Goal: Task Accomplishment & Management: Manage account settings

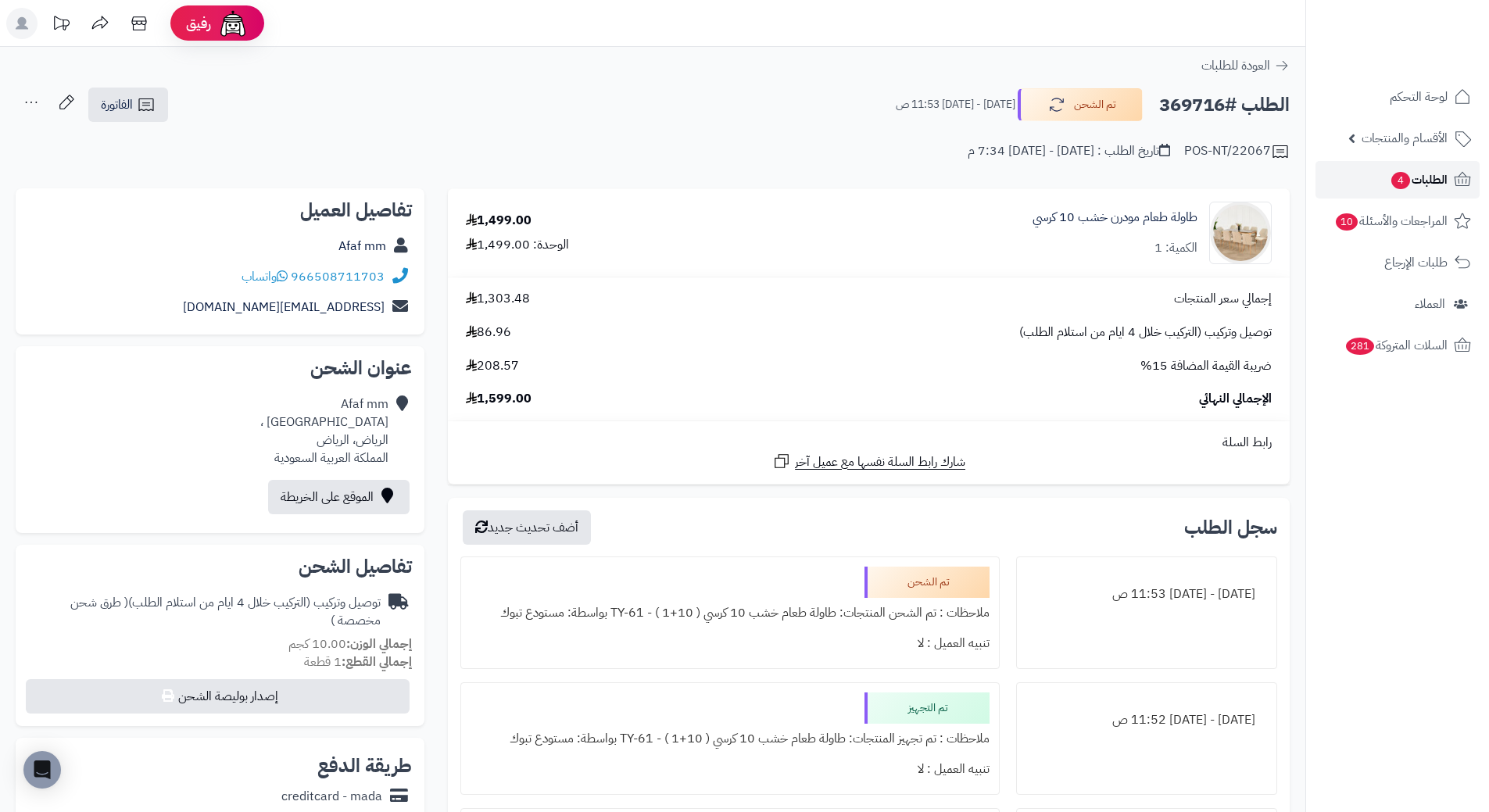
click at [1427, 192] on link "الطلبات 4" at bounding box center [1397, 179] width 164 height 37
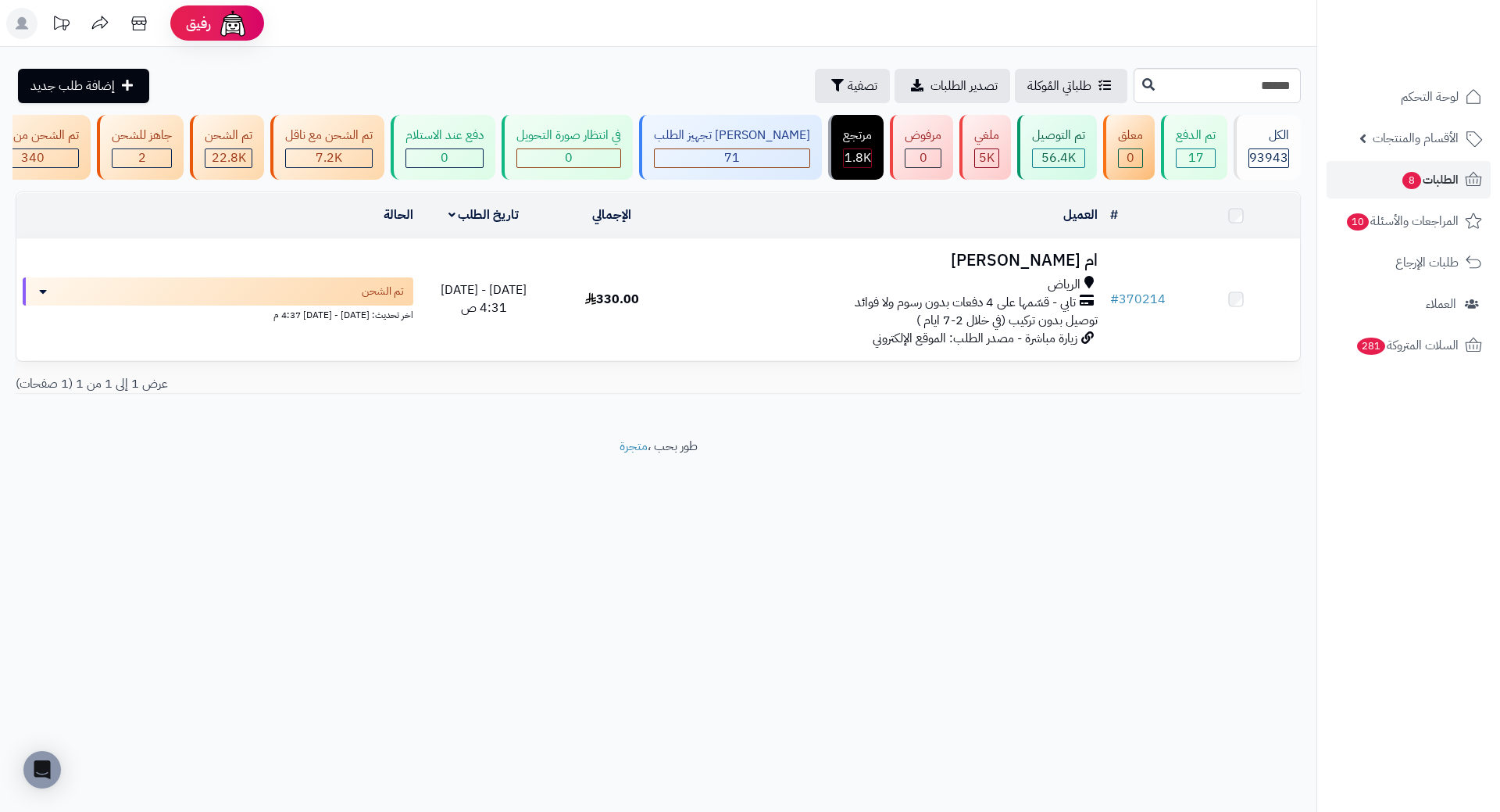
click at [1047, 270] on h3 "ام [PERSON_NAME]" at bounding box center [891, 260] width 415 height 18
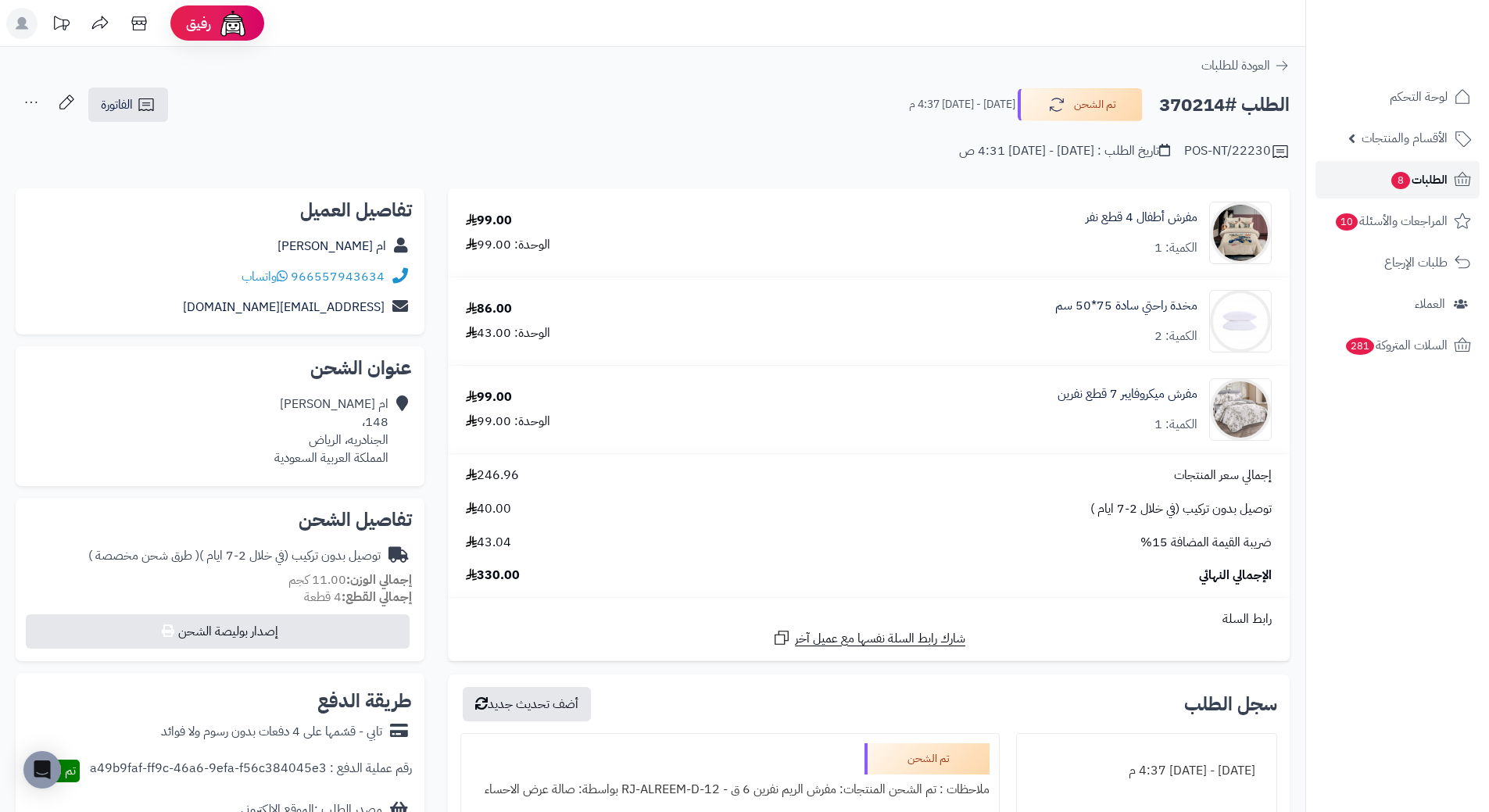
click at [1453, 184] on icon at bounding box center [1463, 179] width 19 height 19
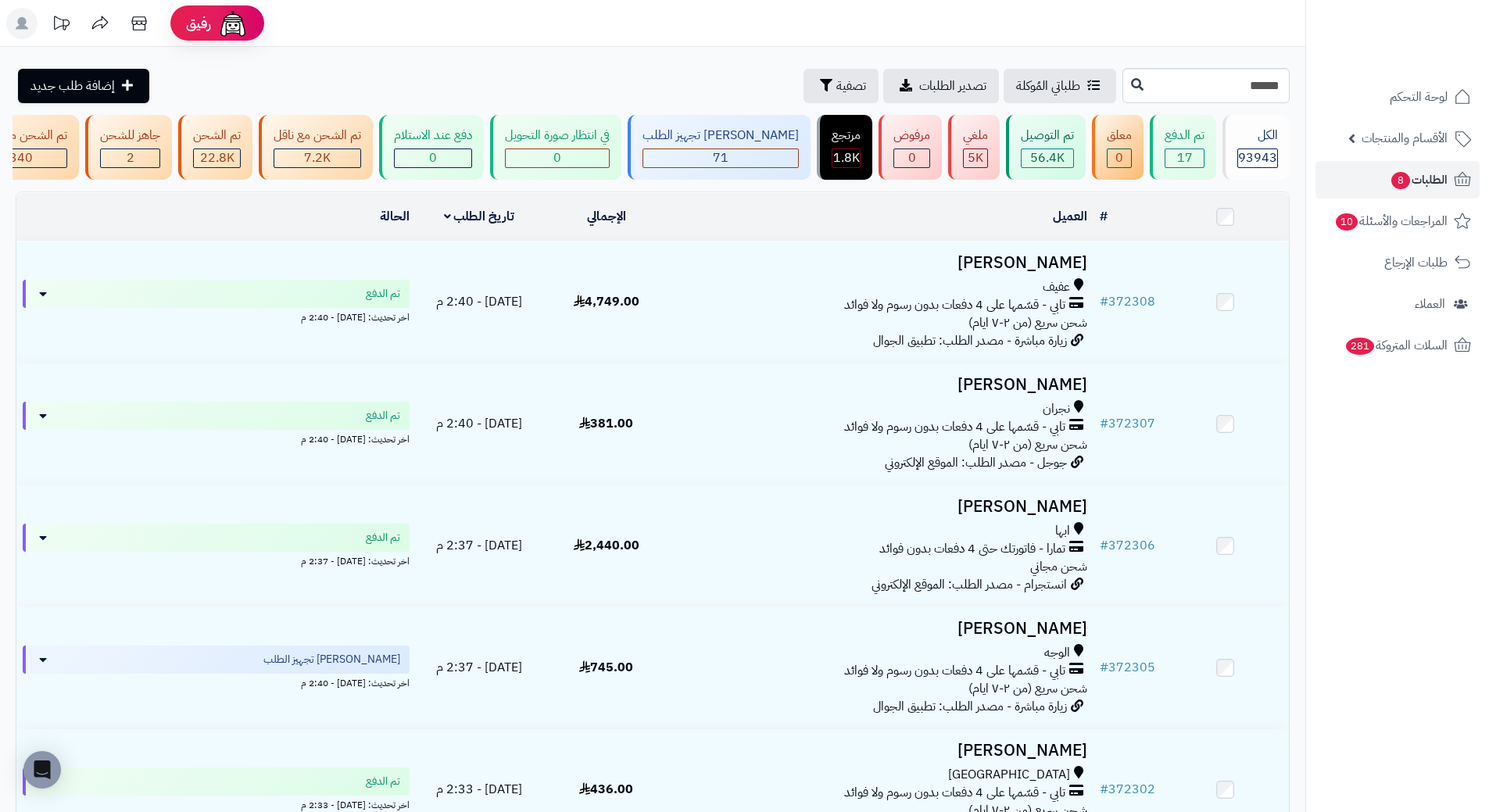
type input "******"
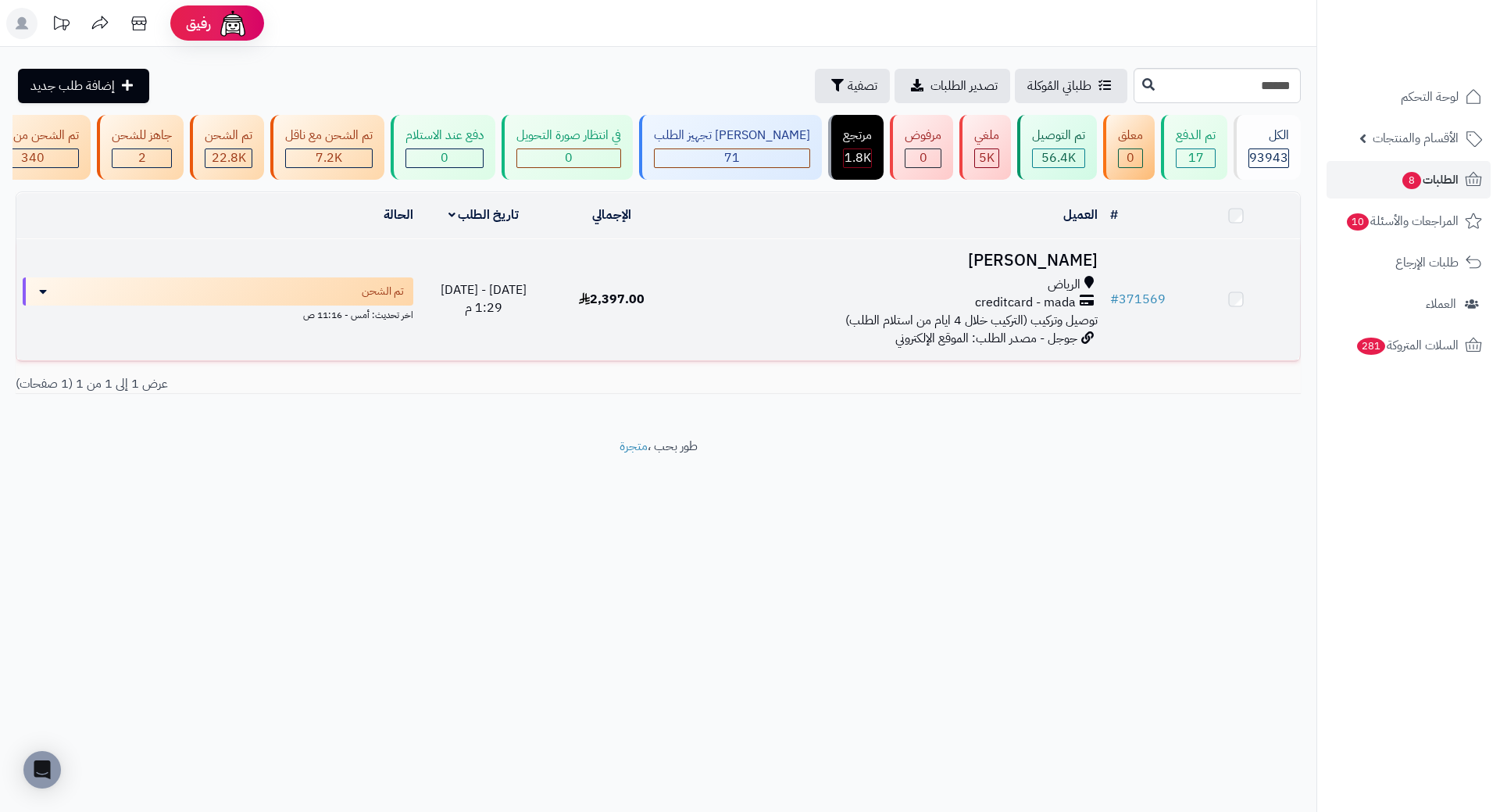
click at [1043, 270] on h3 "[PERSON_NAME]" at bounding box center [891, 260] width 415 height 18
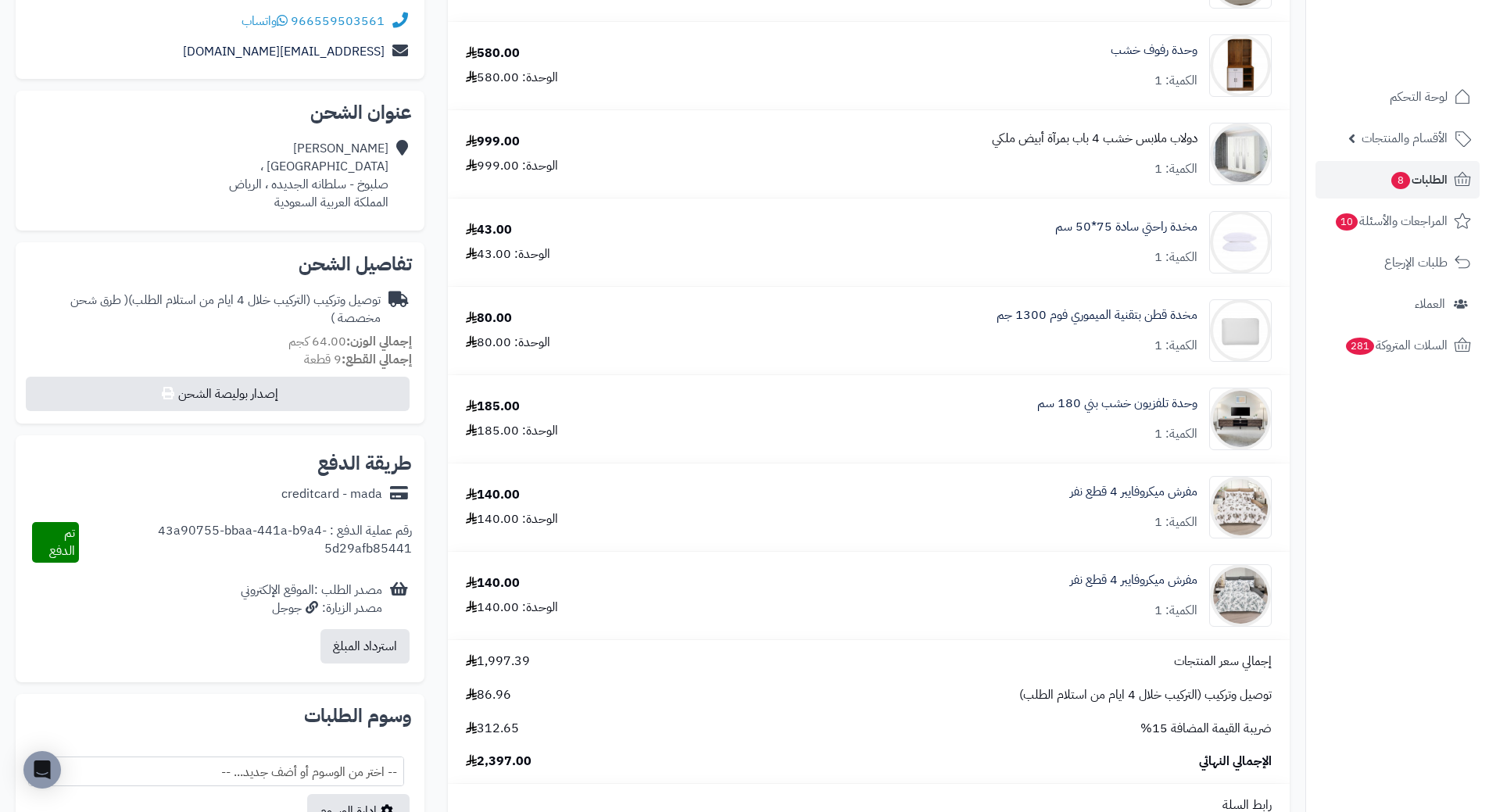
scroll to position [78, 0]
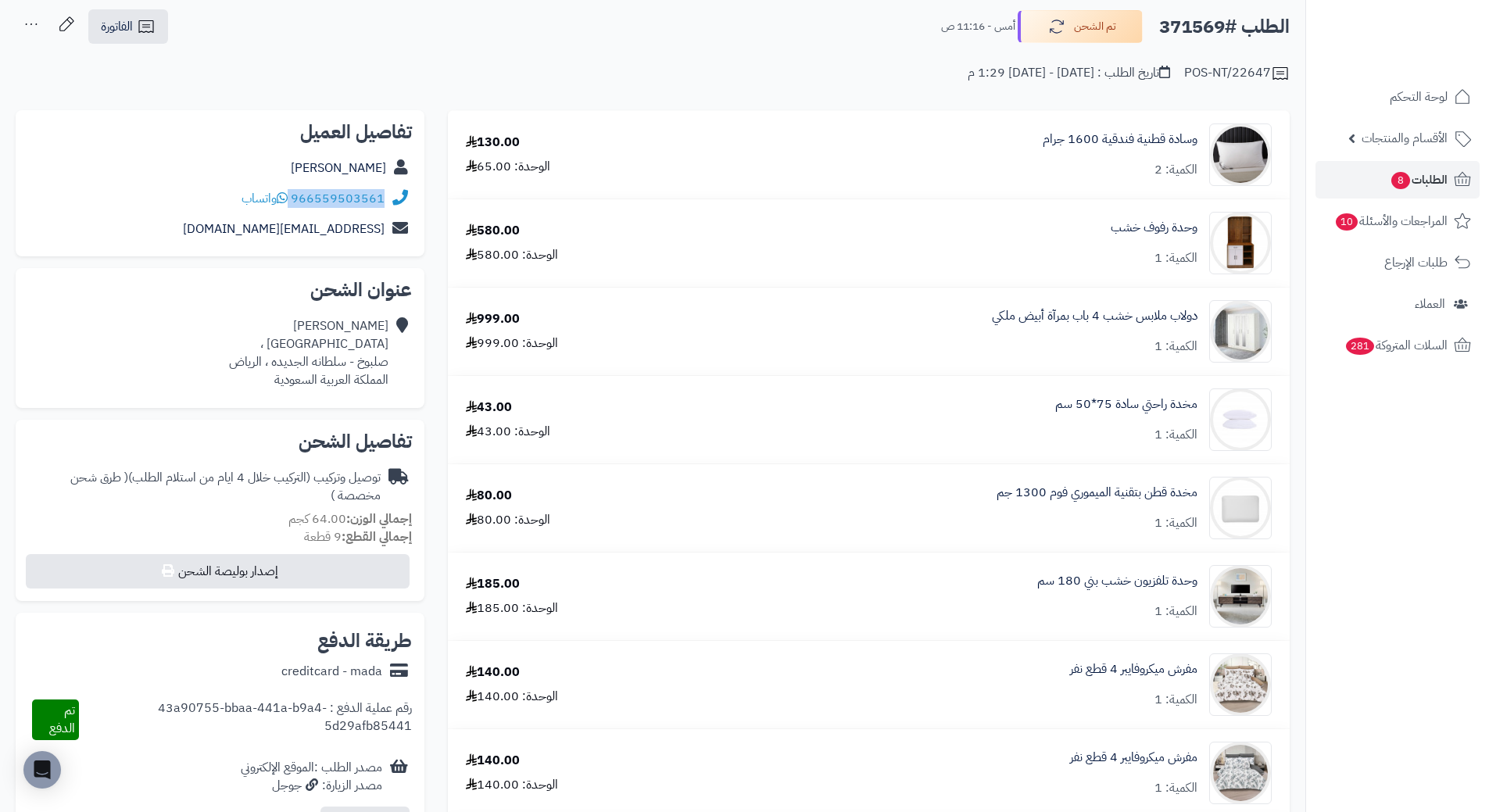
drag, startPoint x: 292, startPoint y: 195, endPoint x: 402, endPoint y: 196, distance: 110.0
click at [402, 196] on div "966559503561 واتساب" at bounding box center [220, 198] width 384 height 31
copy div "966559503561"
click at [1195, 33] on h2 "الطلب #371569" at bounding box center [1224, 26] width 131 height 32
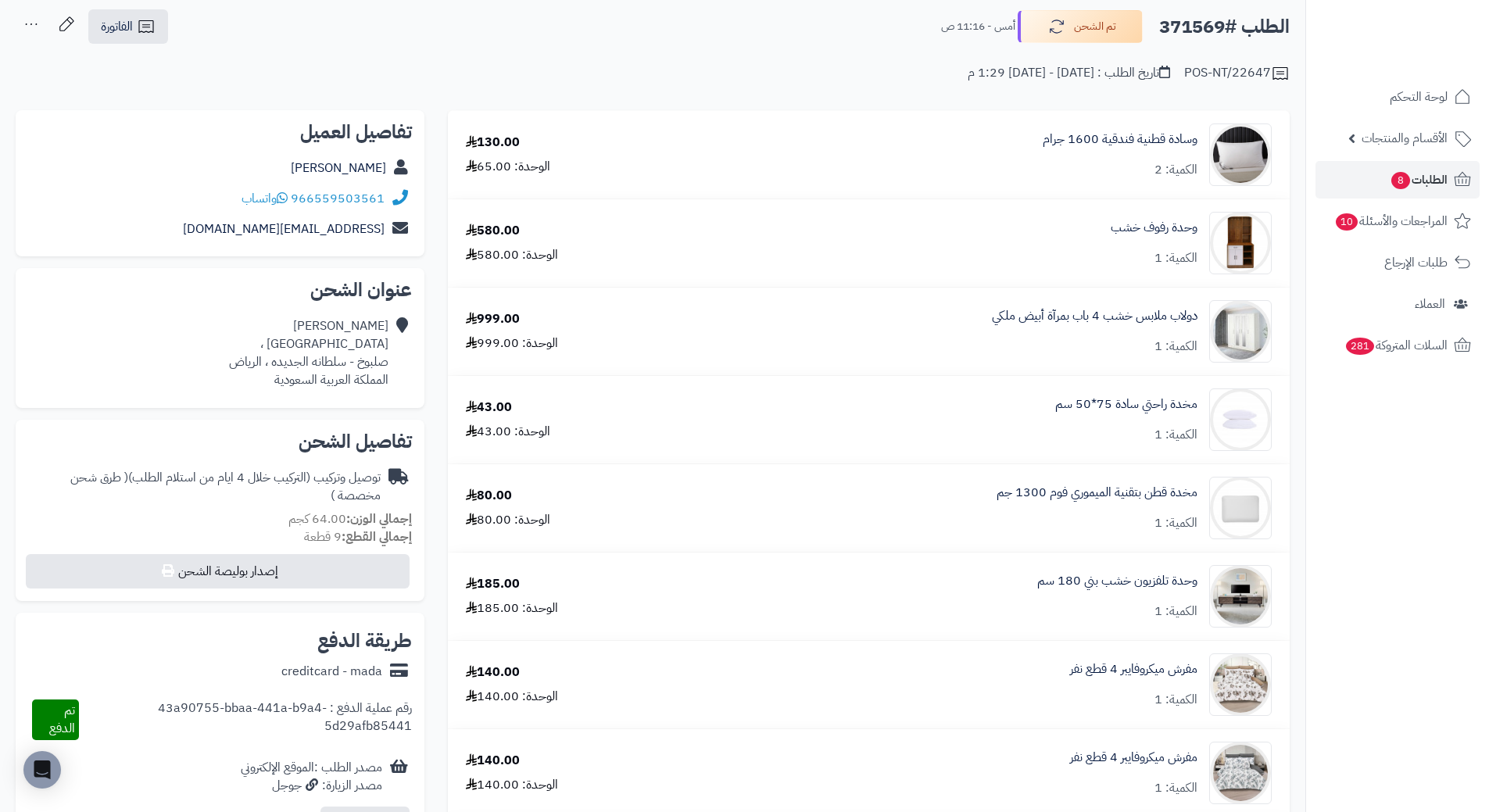
copy h2 "371569"
drag, startPoint x: 1200, startPoint y: 576, endPoint x: 1025, endPoint y: 582, distance: 175.1
click at [1025, 186] on div "وحدة تلفزيون خشب بني 180 سم الكمية: 1" at bounding box center [990, 155] width 587 height 63
copy link "وحدة تلفزيون خشب بني 180 سم"
click at [1446, 185] on span "الطلبات 8" at bounding box center [1419, 179] width 58 height 21
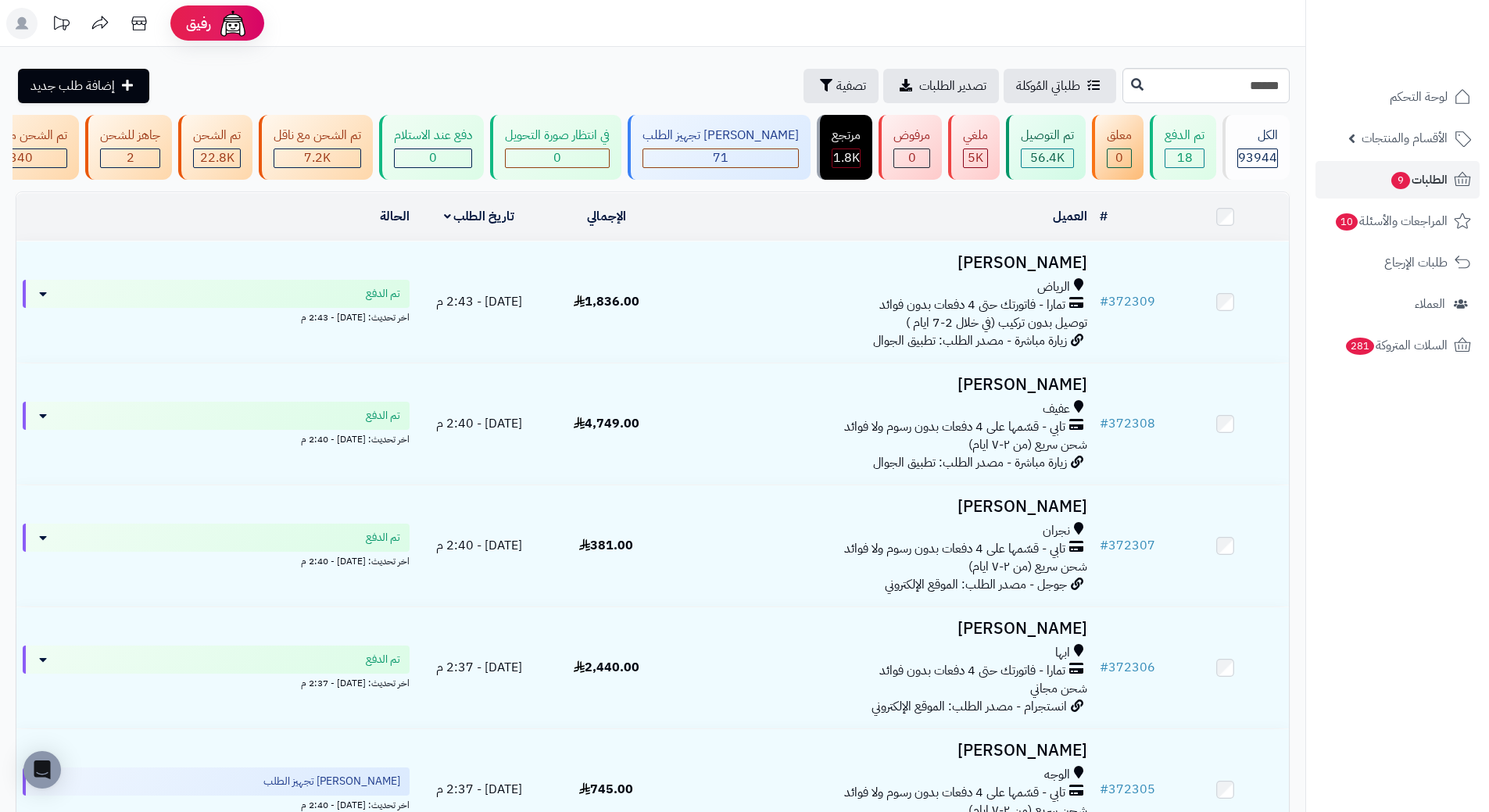
type input "******"
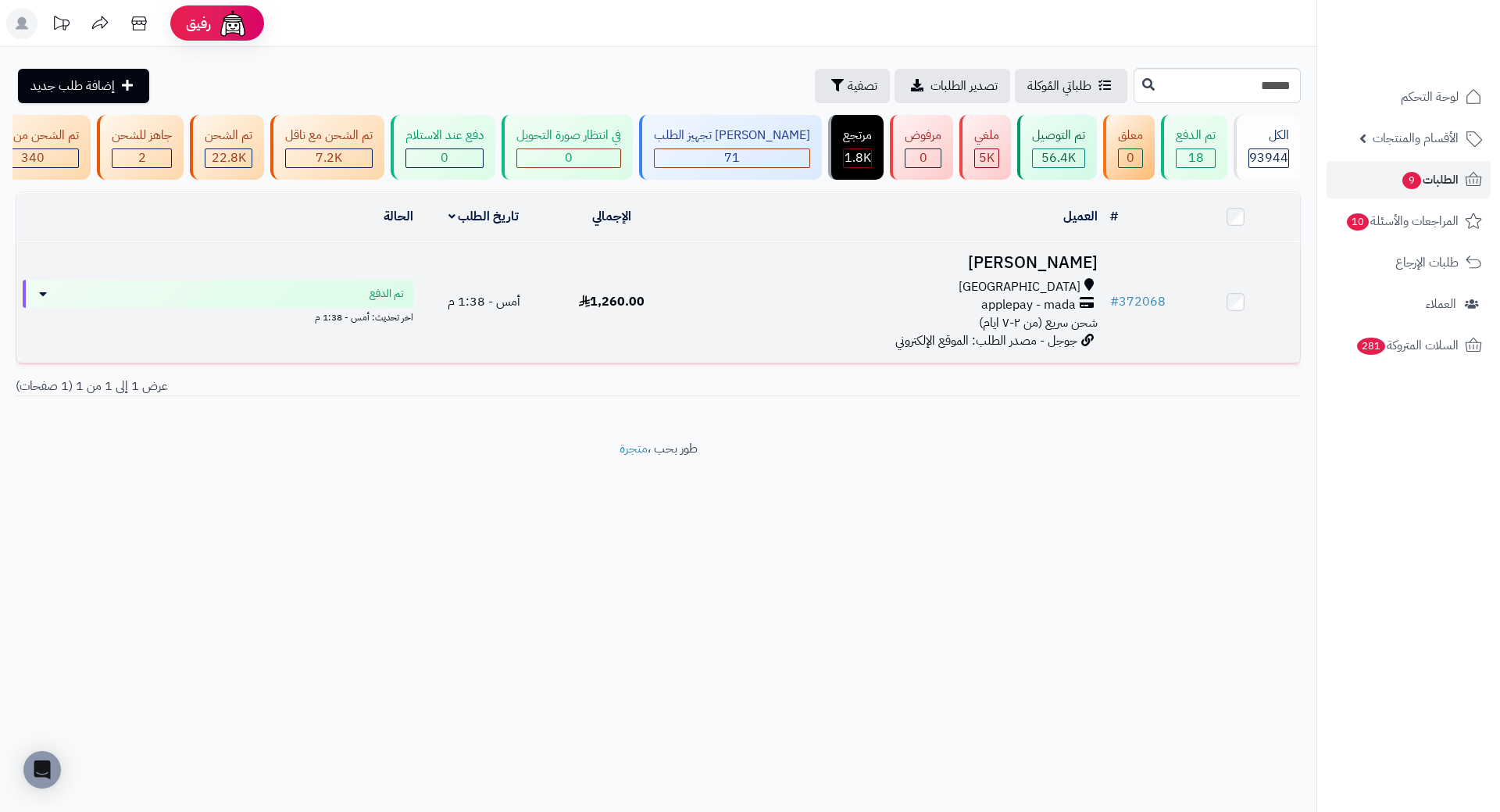
click at [1082, 272] on h3 "عبير الغامدي" at bounding box center [891, 263] width 415 height 18
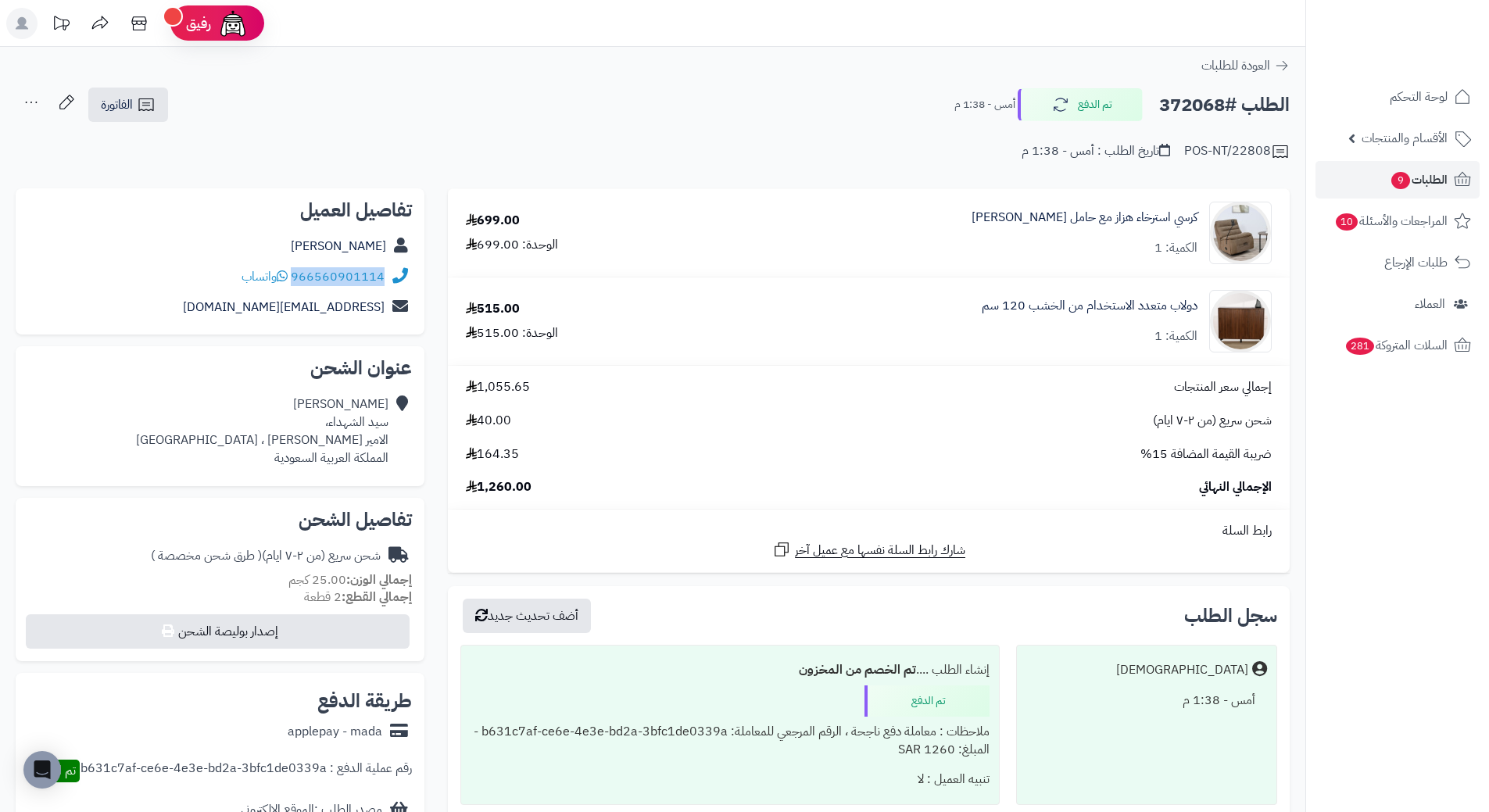
drag, startPoint x: 294, startPoint y: 276, endPoint x: 409, endPoint y: 269, distance: 115.2
click at [409, 269] on div "966560901114 واتساب" at bounding box center [220, 277] width 384 height 31
copy div "966560901114"
click at [1189, 102] on h2 "الطلب #372068" at bounding box center [1224, 105] width 131 height 32
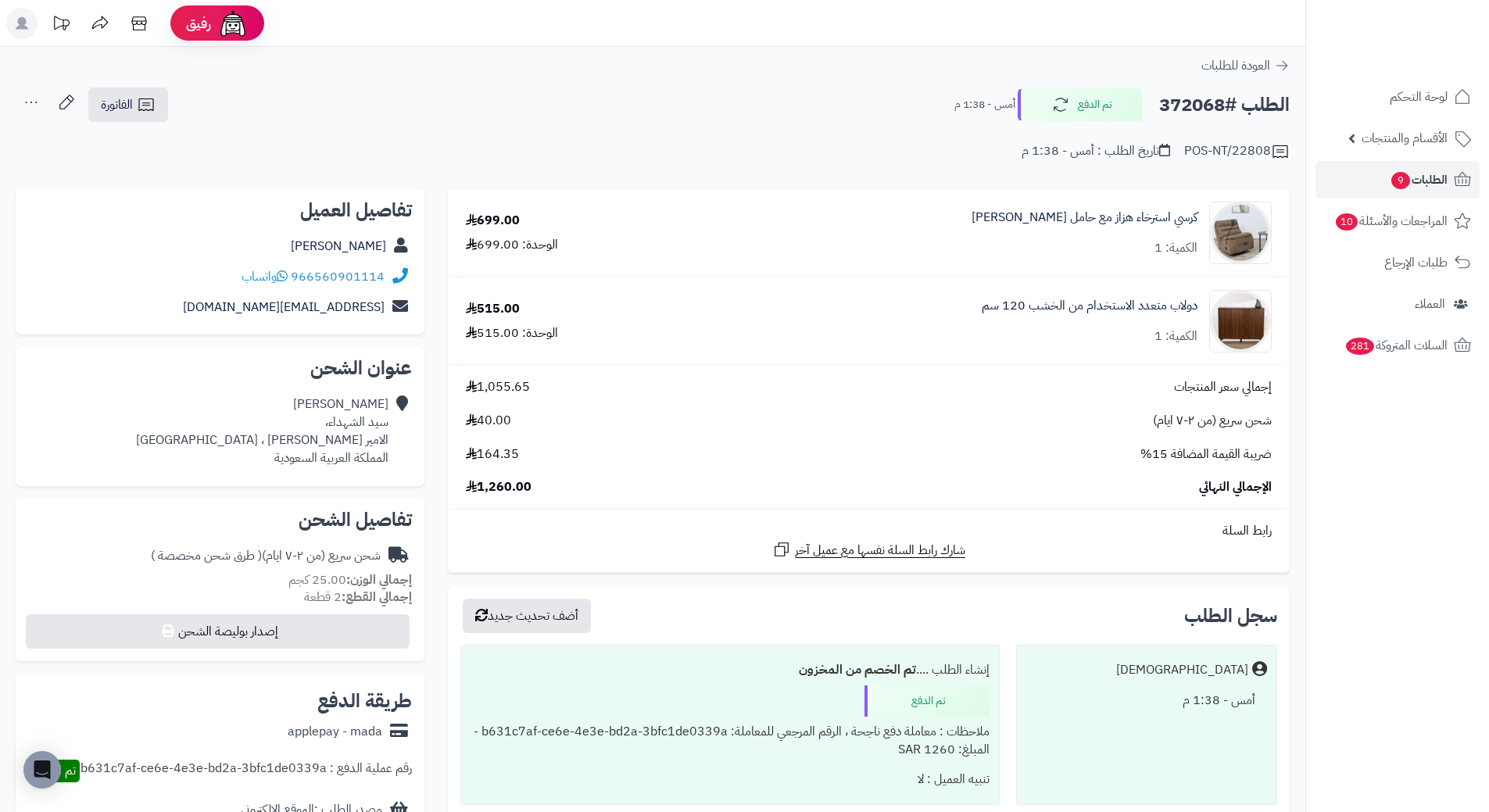
copy h2 "372068"
drag, startPoint x: 1204, startPoint y: 206, endPoint x: 974, endPoint y: 210, distance: 230.0
click at [974, 210] on div "كرسي استرخاء هزاز مع حامل جوال كوفي CH الكمية: 1" at bounding box center [985, 233] width 596 height 63
copy div "كرسي استرخاء هزاز مع حامل جوال كوفي CH"
click at [1429, 189] on span "الطلبات 9" at bounding box center [1419, 179] width 58 height 21
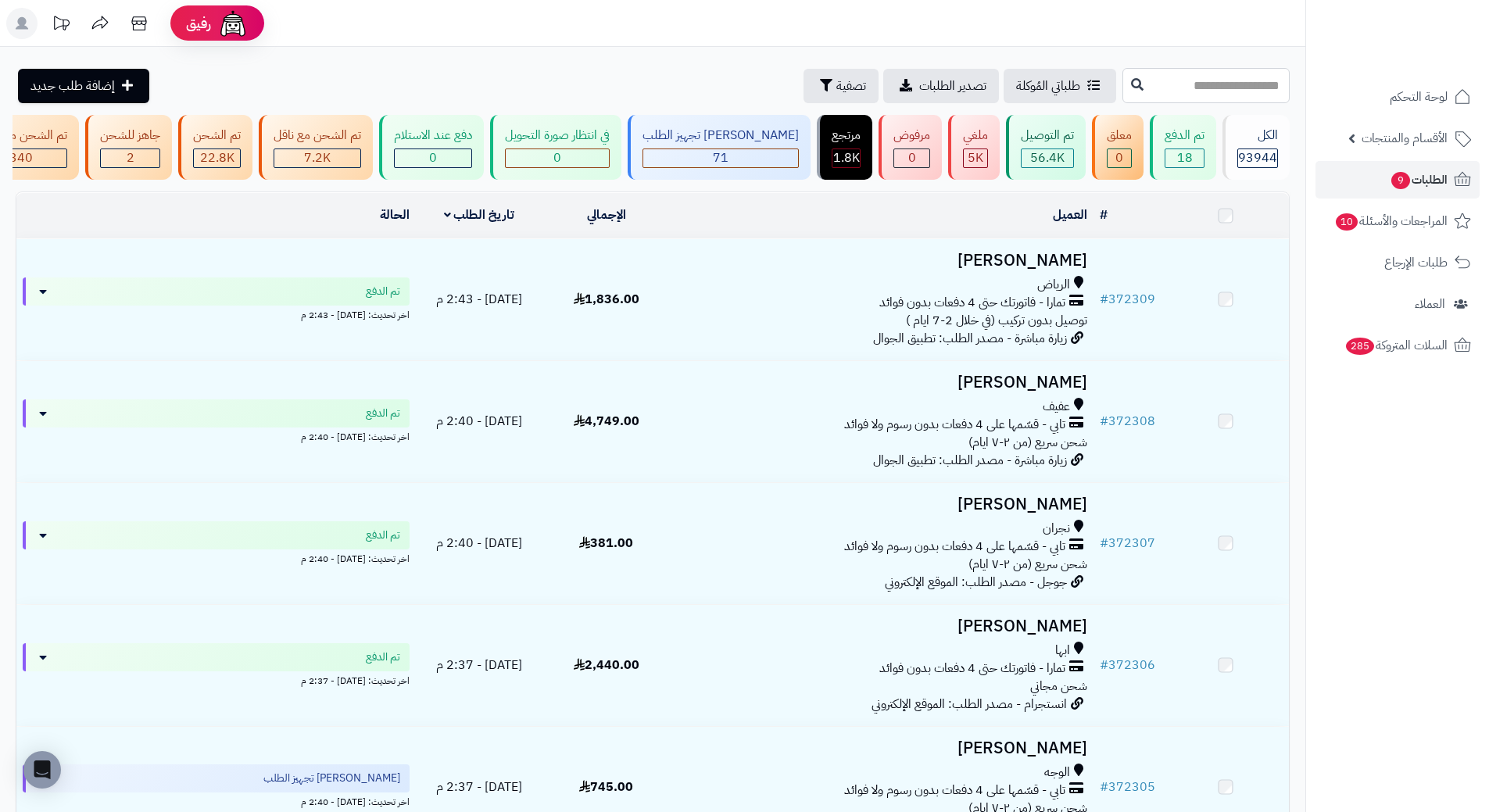
click at [1123, 82] on input "text" at bounding box center [1206, 85] width 167 height 36
paste input "******"
type input "******"
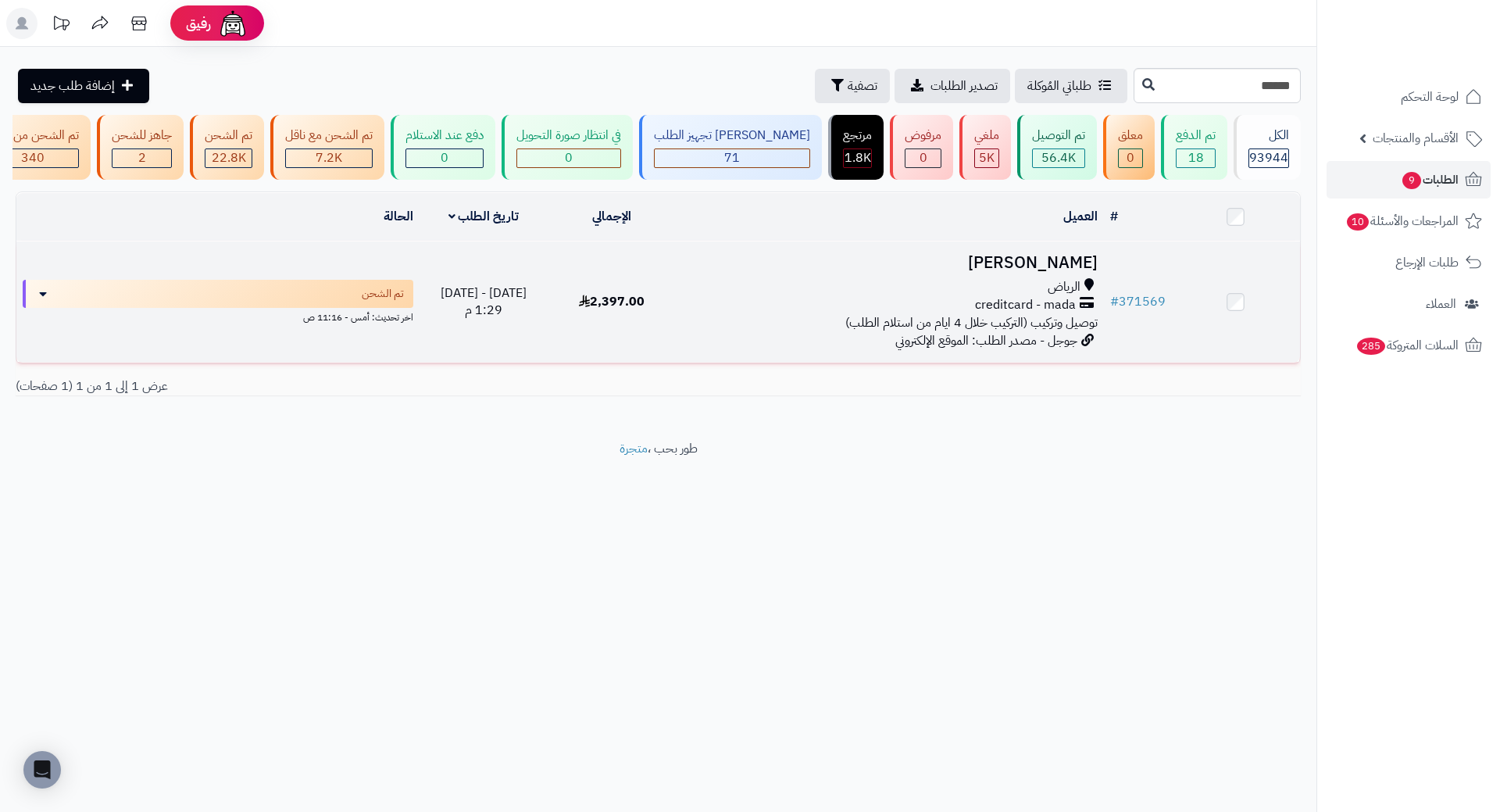
click at [1039, 270] on h3 "[PERSON_NAME]" at bounding box center [891, 263] width 415 height 18
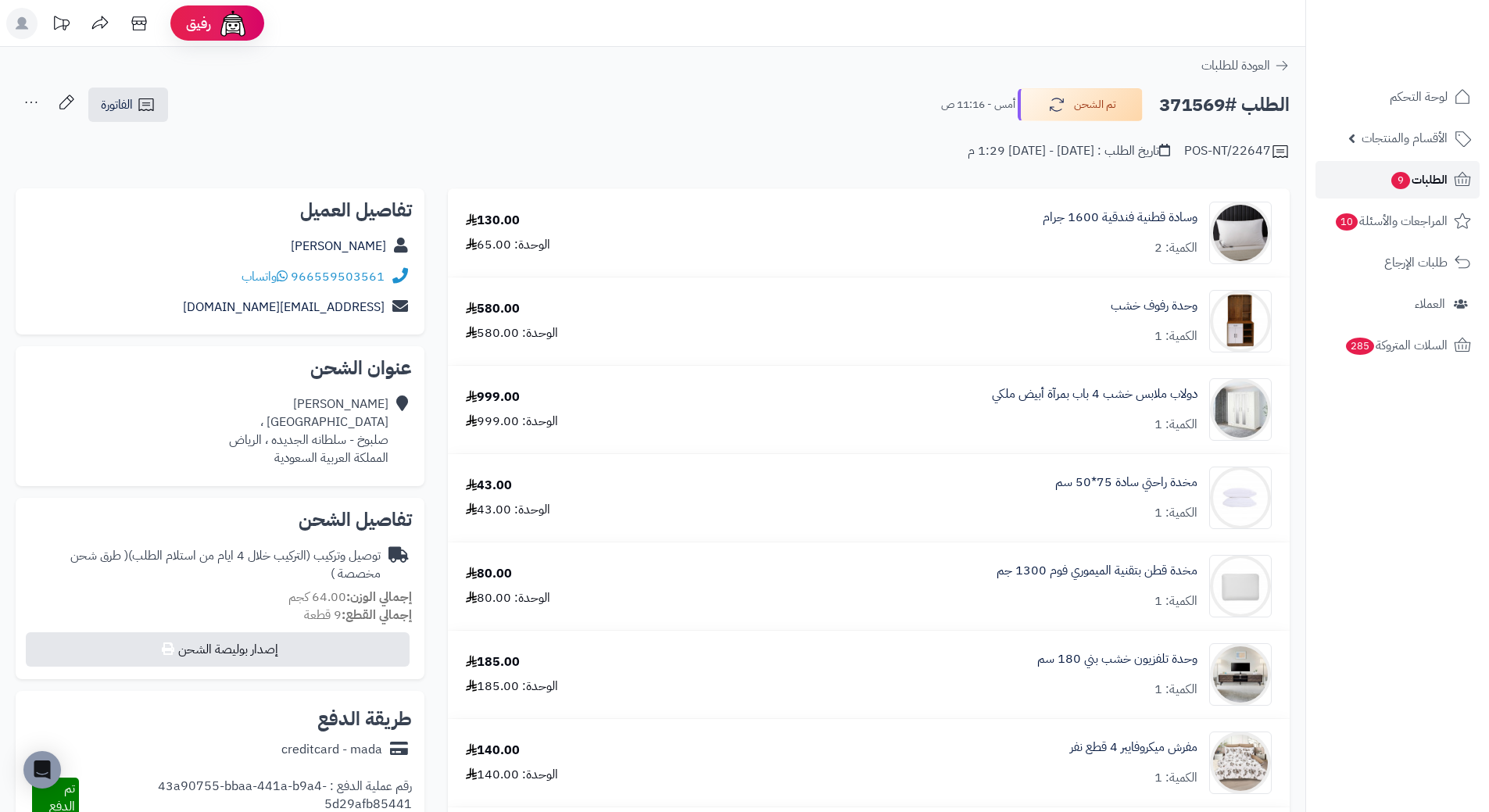
click at [1429, 185] on span "الطلبات 9" at bounding box center [1419, 179] width 58 height 21
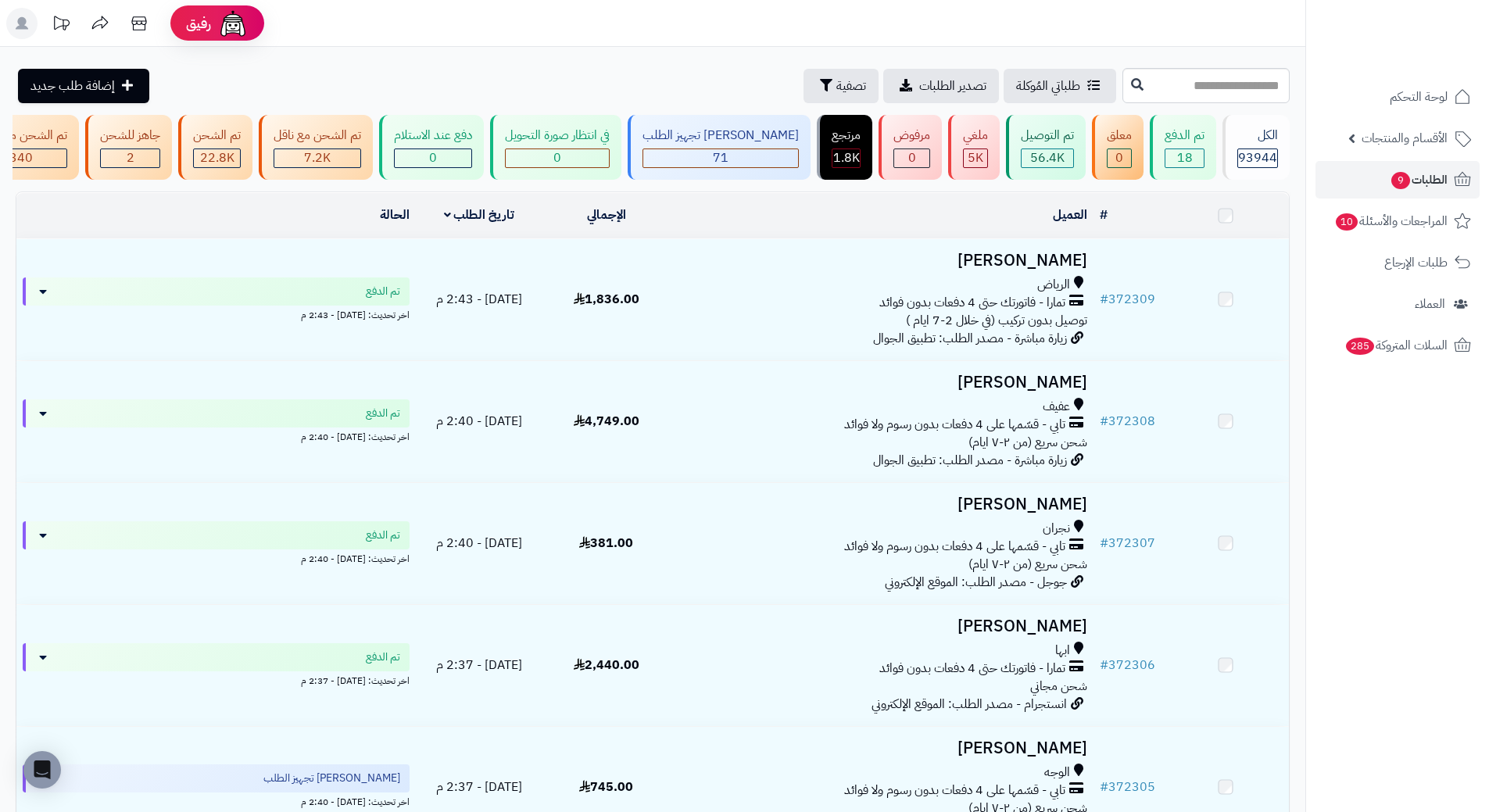
click at [1123, 81] on input "text" at bounding box center [1206, 85] width 167 height 36
type input "******"
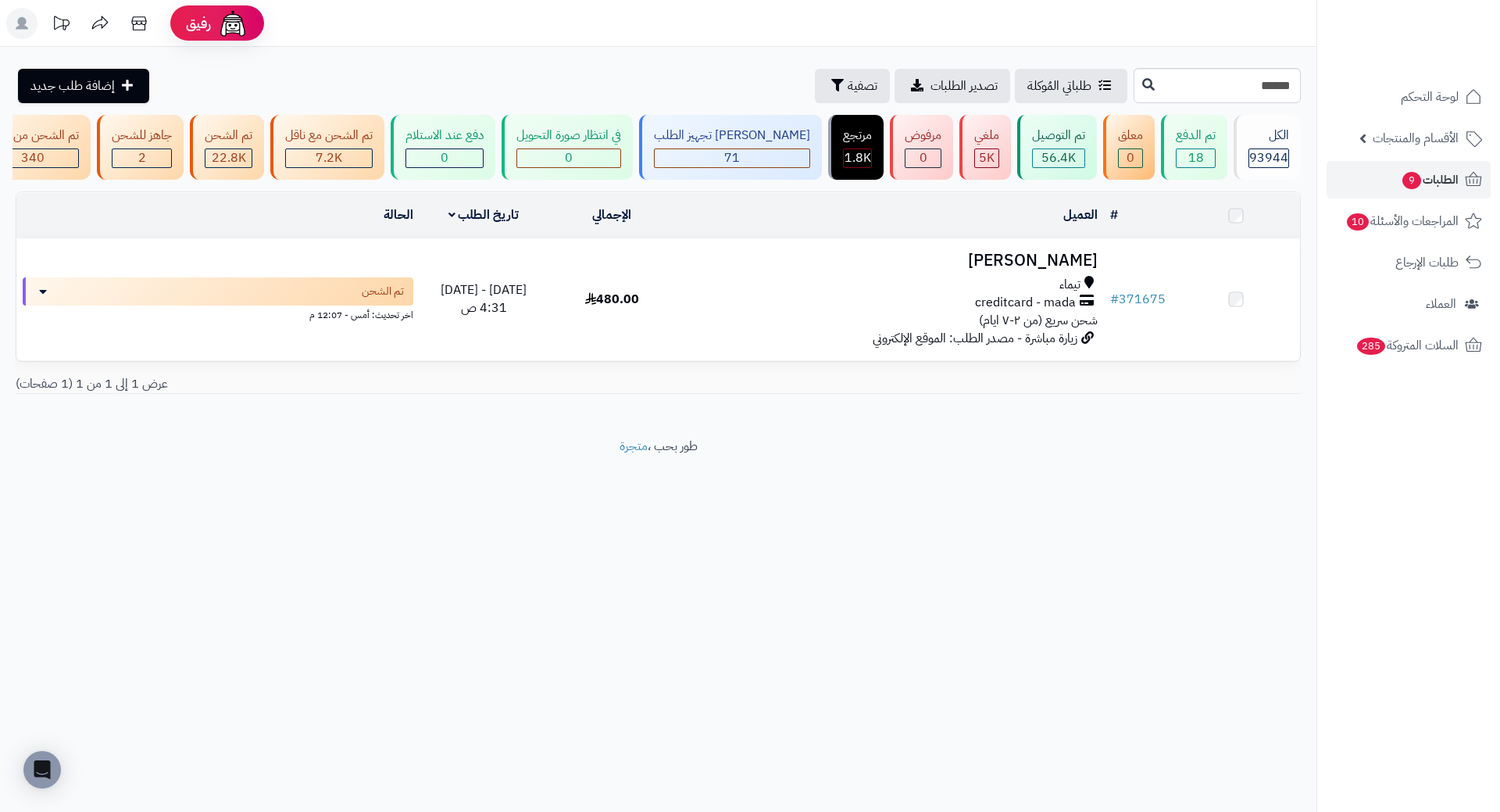
click at [1074, 270] on h3 "[PERSON_NAME]" at bounding box center [891, 260] width 415 height 18
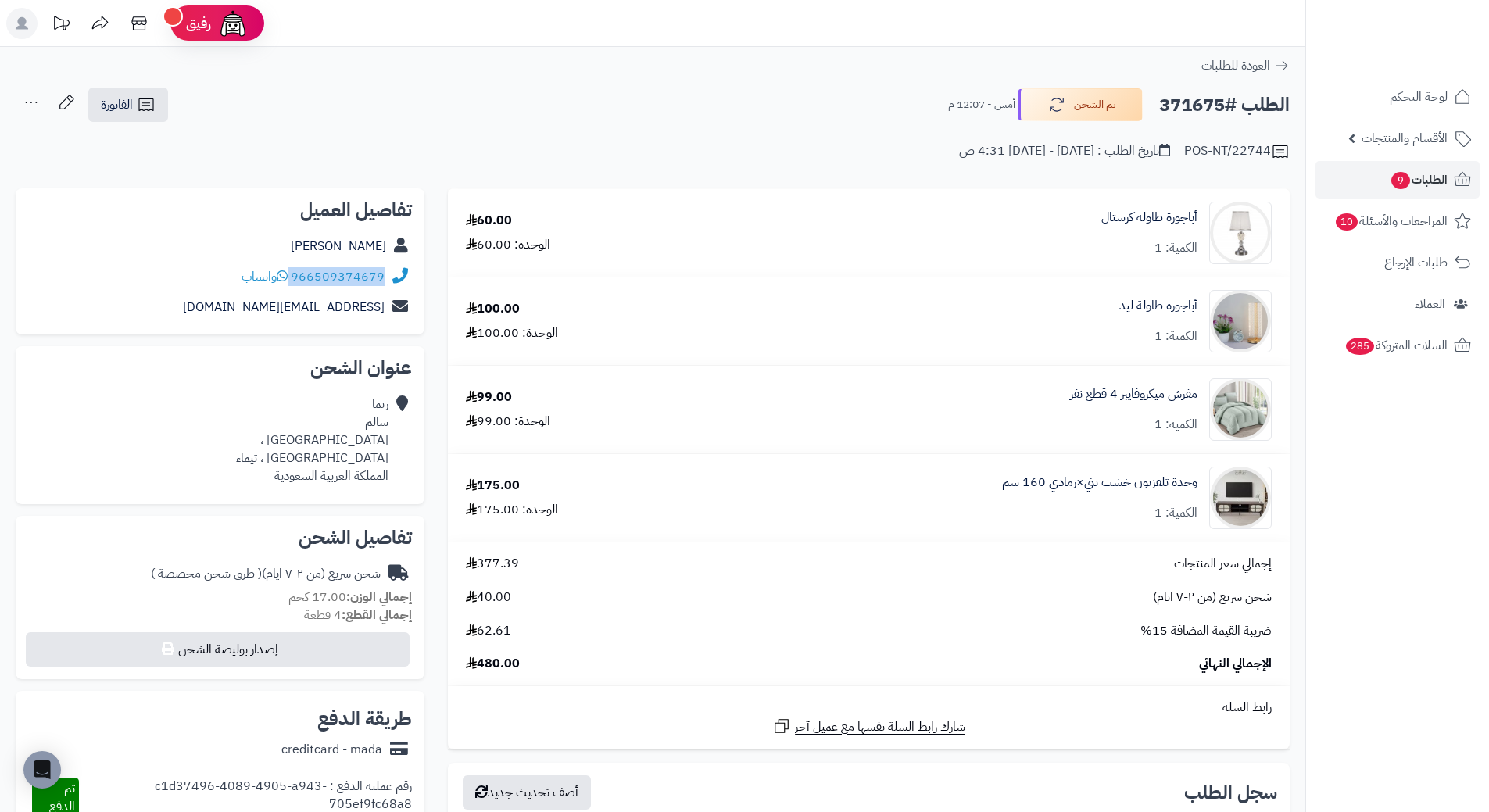
drag, startPoint x: 293, startPoint y: 277, endPoint x: 409, endPoint y: 284, distance: 116.2
click at [409, 284] on div "966509374679 واتساب" at bounding box center [220, 277] width 384 height 31
copy div "966509374679"
click at [1195, 103] on h2 "الطلب #371675" at bounding box center [1224, 105] width 131 height 32
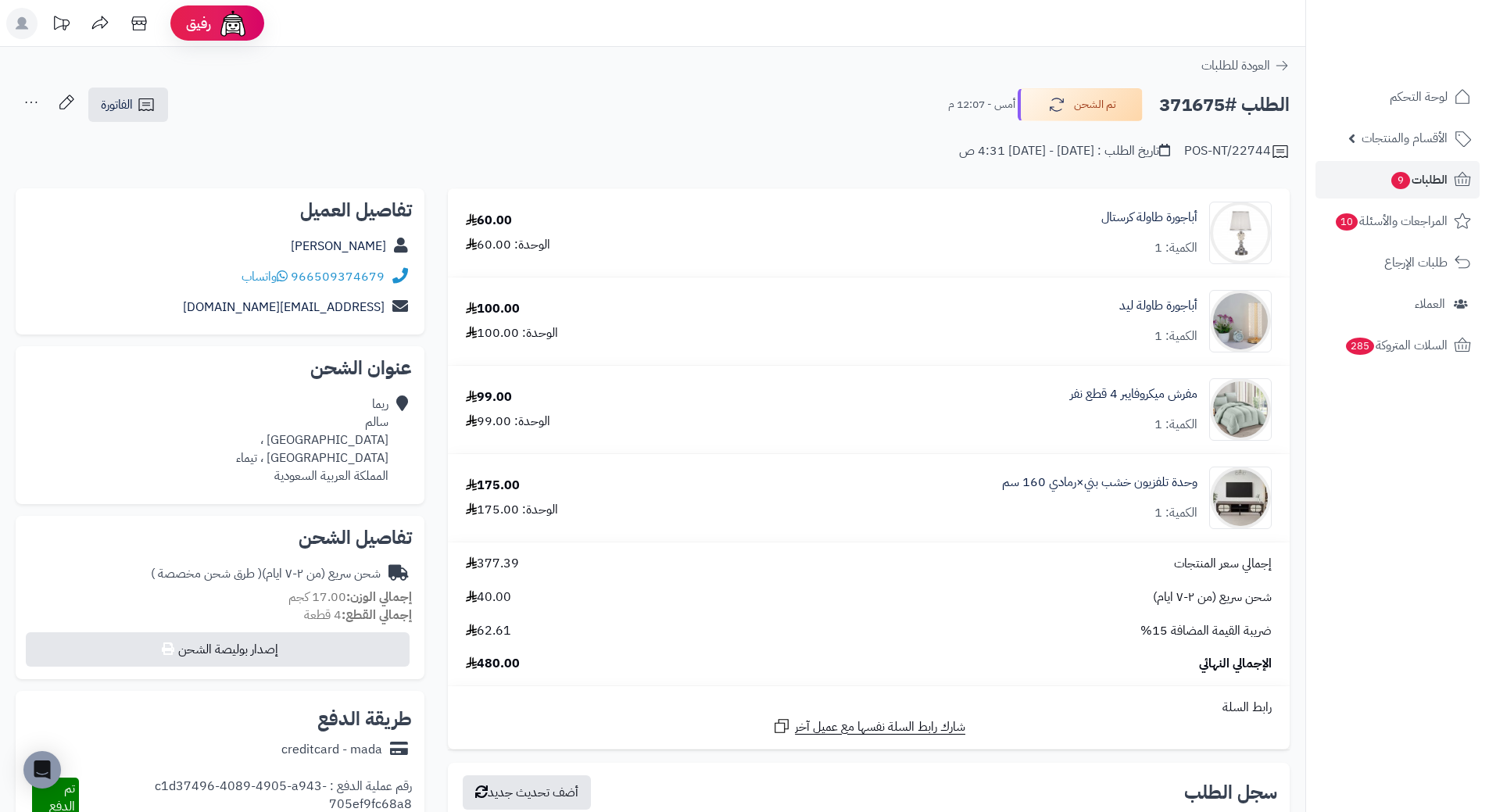
copy h2 "371675"
drag, startPoint x: 1202, startPoint y: 471, endPoint x: 943, endPoint y: 467, distance: 259.0
click at [943, 264] on div "وحدة تلفزيون خشب بني×رمادي 160 سم الكمية: 1" at bounding box center [993, 233] width 581 height 63
copy link "وحدة تلفزيون خشب بني×رمادي 160 سم"
click at [1199, 264] on div "مفرش ميكروفايبر 4 قطع نفر الكمية: 1" at bounding box center [993, 233] width 581 height 63
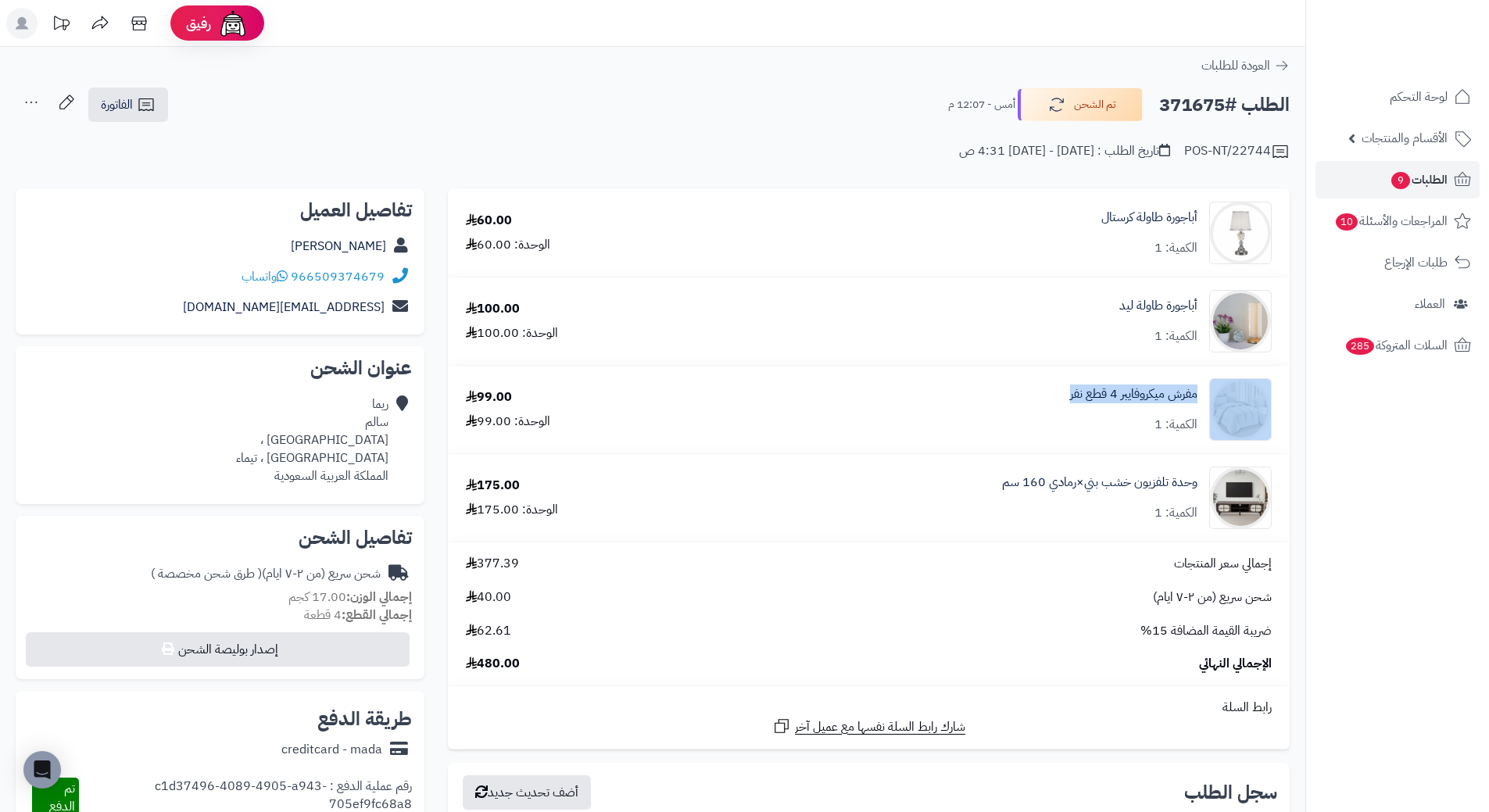
drag, startPoint x: 1203, startPoint y: 387, endPoint x: 1017, endPoint y: 375, distance: 186.4
click at [1017, 375] on td "مفرش ميكروفايبر 4 قطع نفر الكمية: 1" at bounding box center [993, 409] width 593 height 88
copy div "مفرش ميكروفايبر 4 قطع نفر"
click at [1443, 177] on span "الطلبات 9" at bounding box center [1419, 179] width 58 height 21
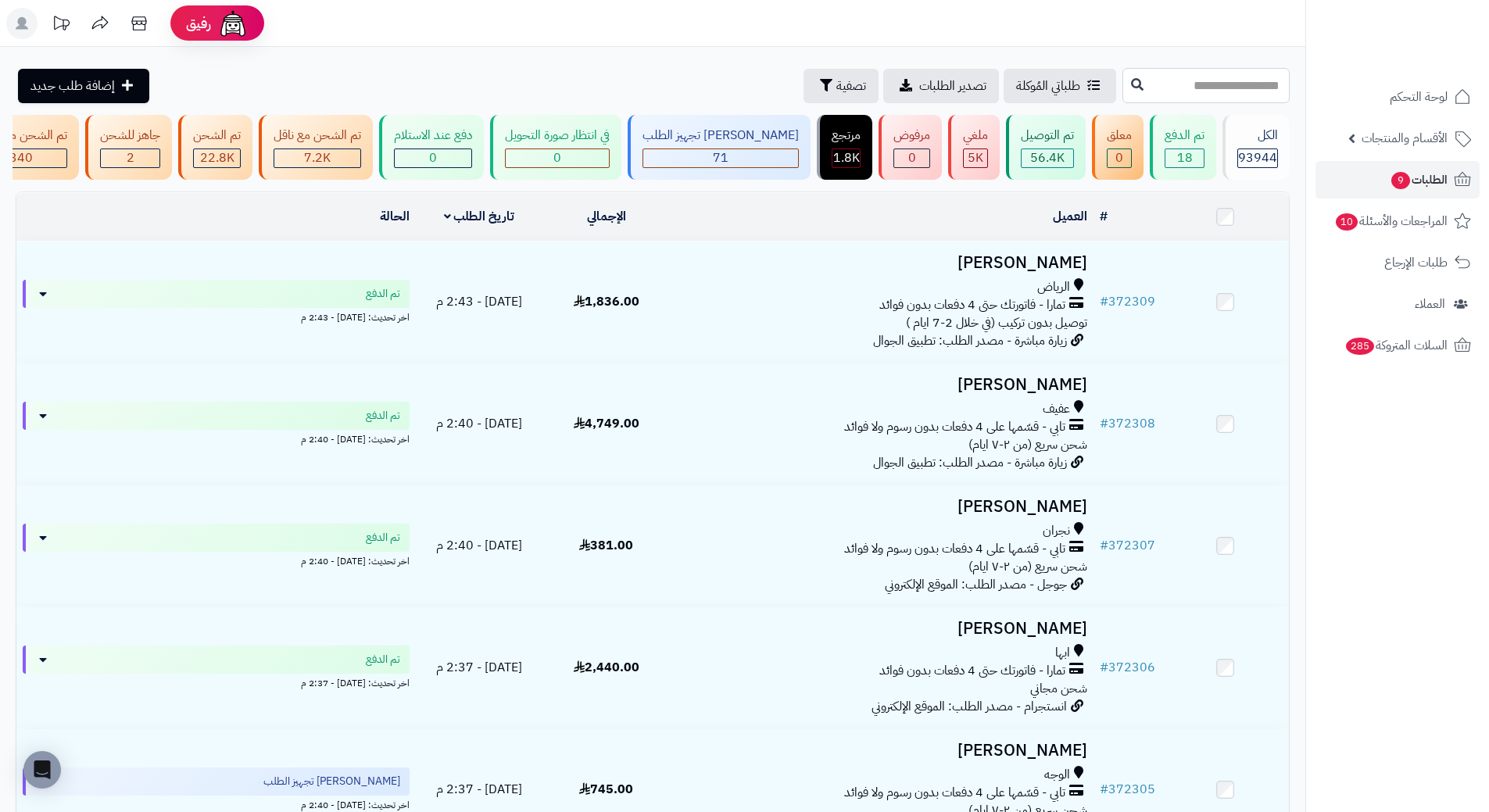
click at [1123, 93] on input "text" at bounding box center [1206, 85] width 167 height 36
paste input "******"
type input "******"
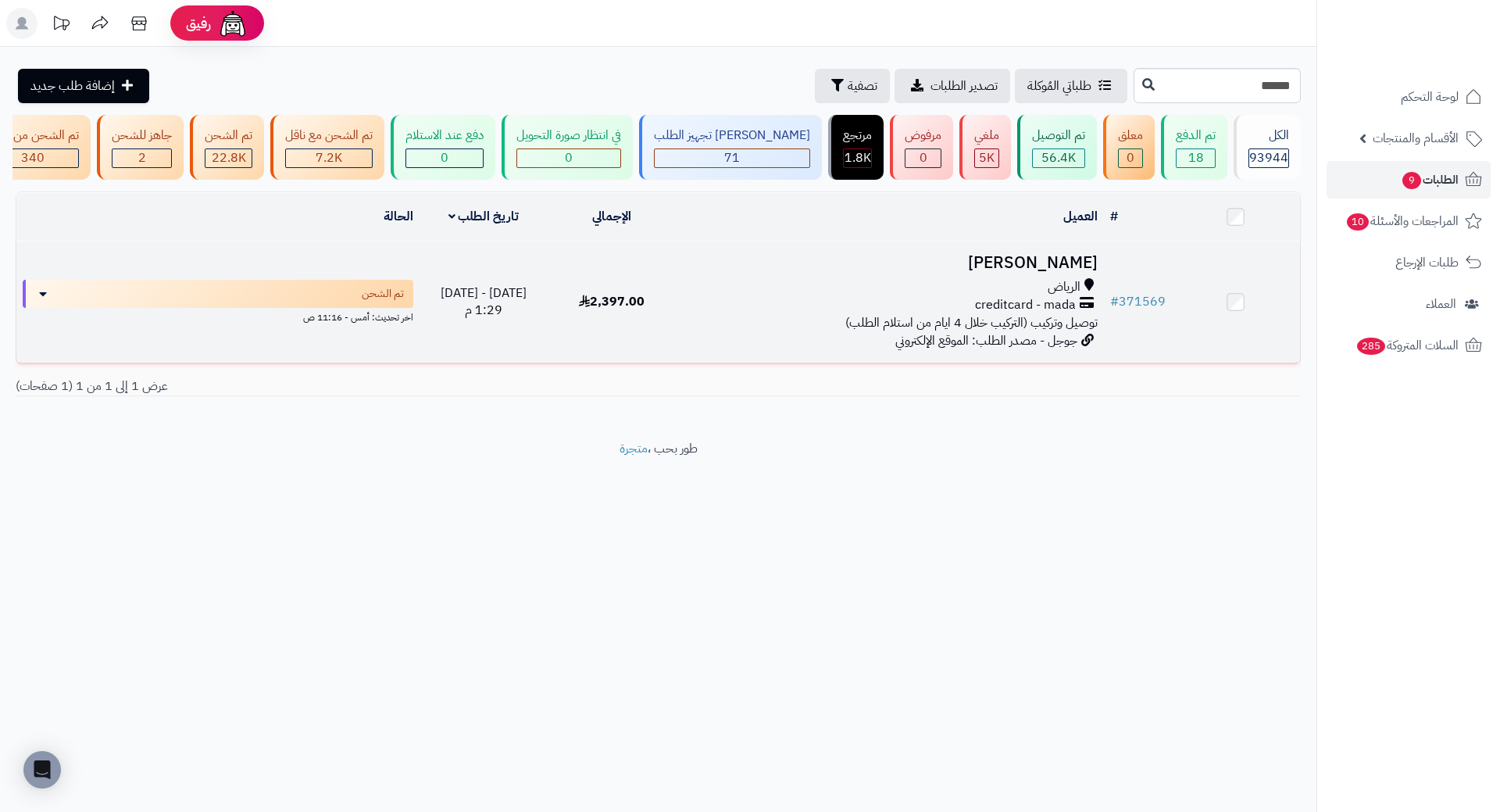
click at [1053, 272] on h3 "[PERSON_NAME]" at bounding box center [891, 263] width 415 height 18
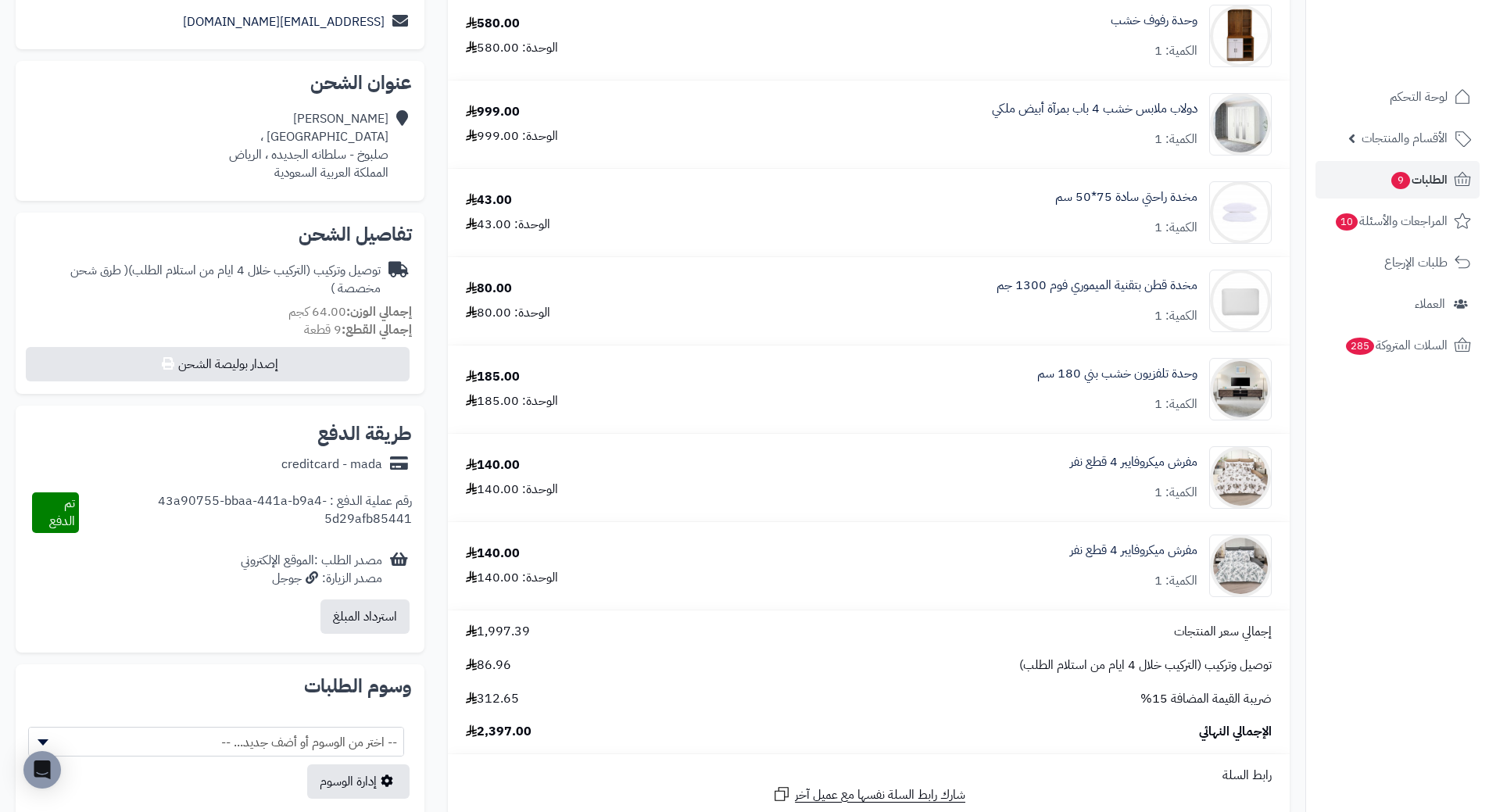
scroll to position [313, 0]
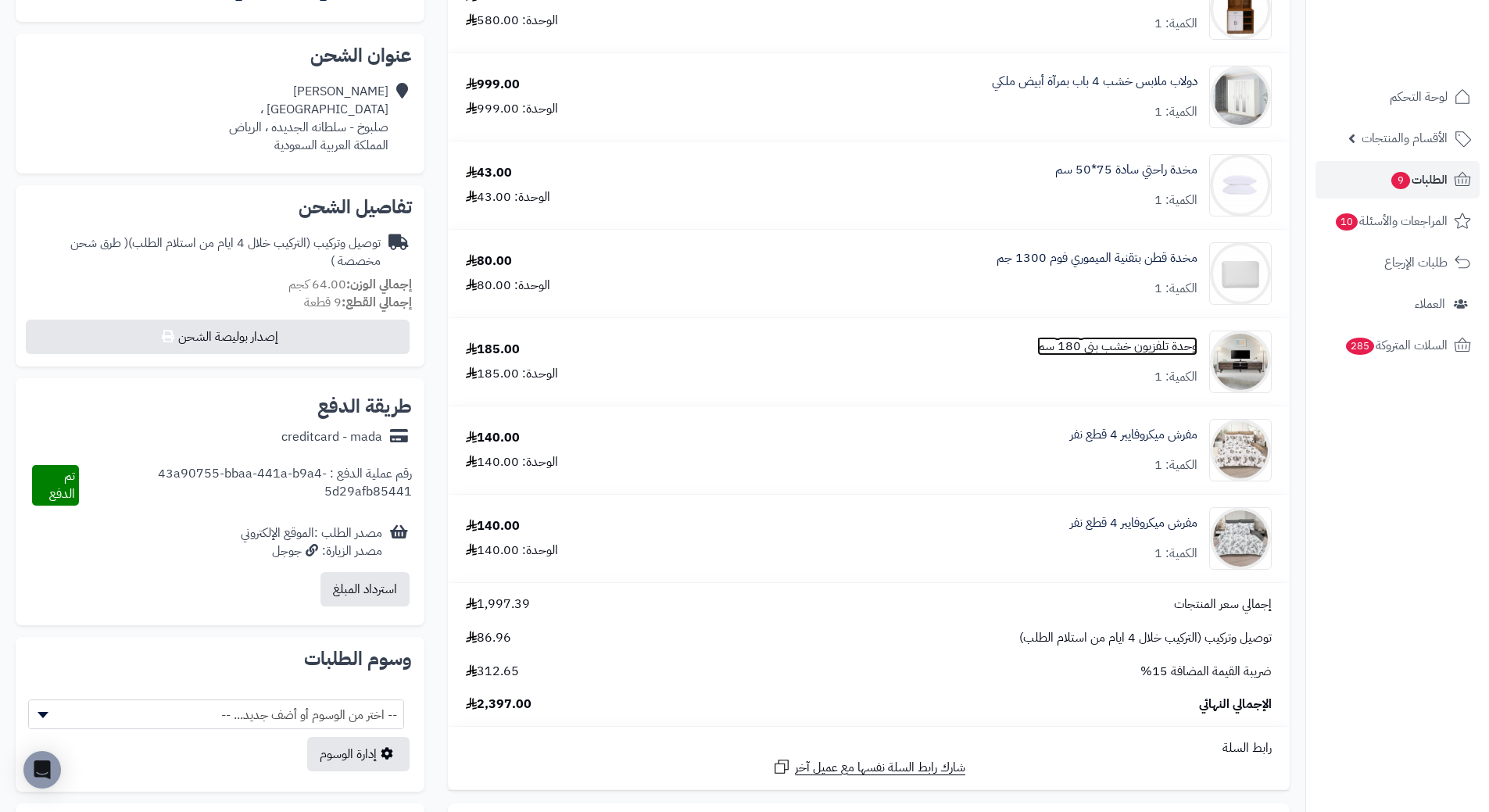
click at [1172, 354] on link "وحدة تلفزيون خشب بني 180 سم" at bounding box center [1118, 346] width 160 height 18
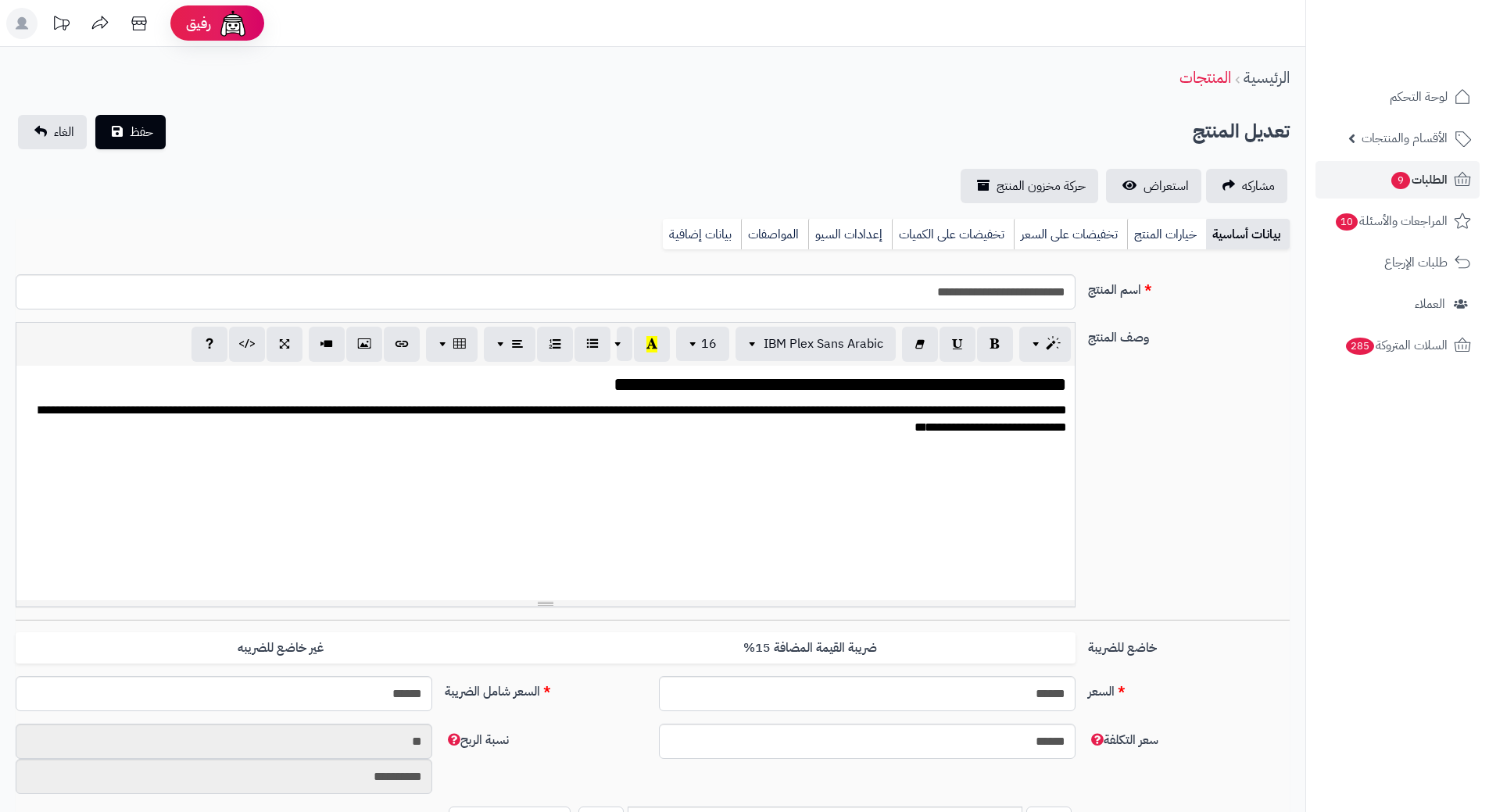
scroll to position [400, 0]
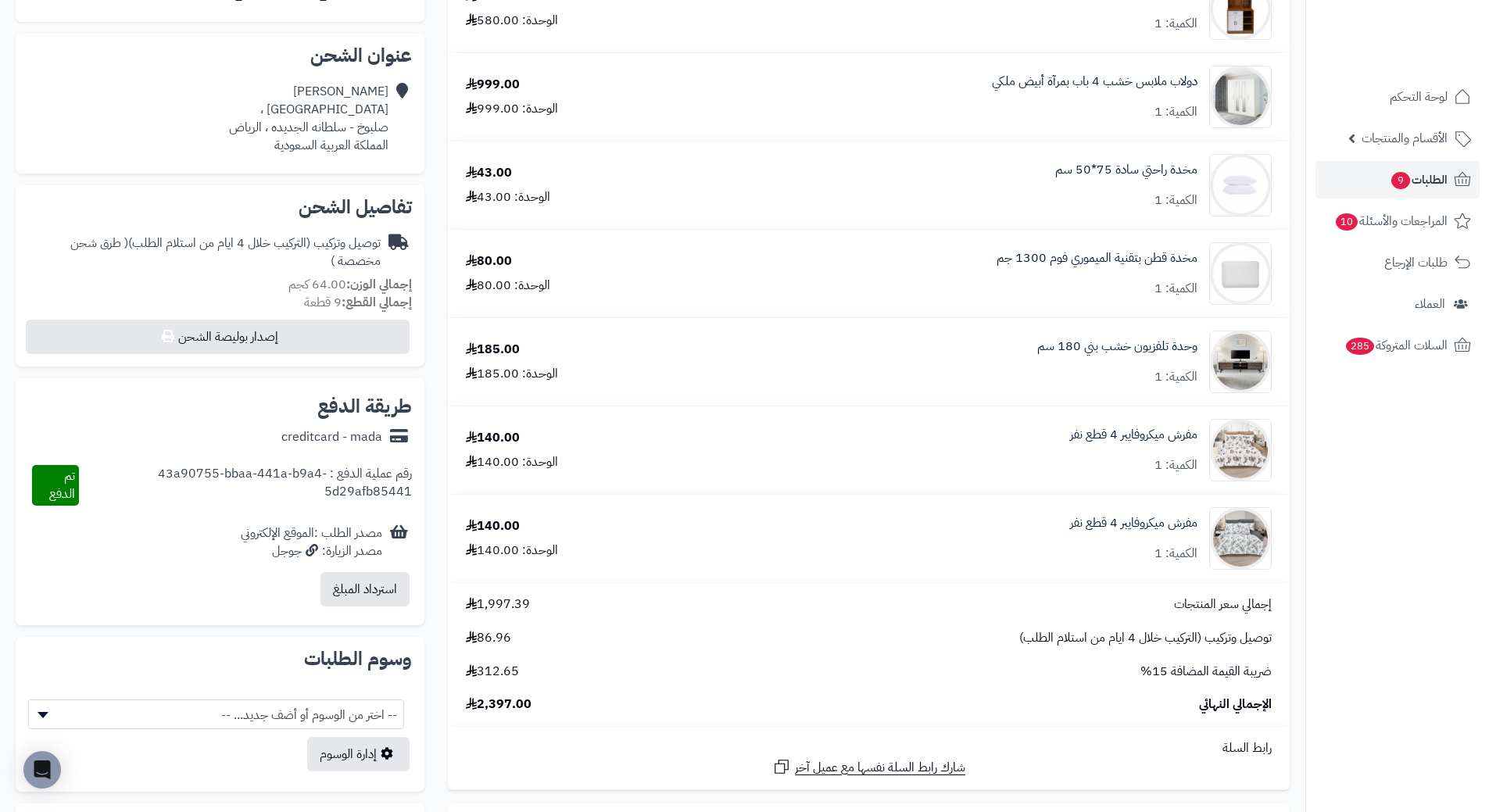
scroll to position [313, 0]
click at [1444, 179] on span "الطلبات 9" at bounding box center [1419, 179] width 58 height 21
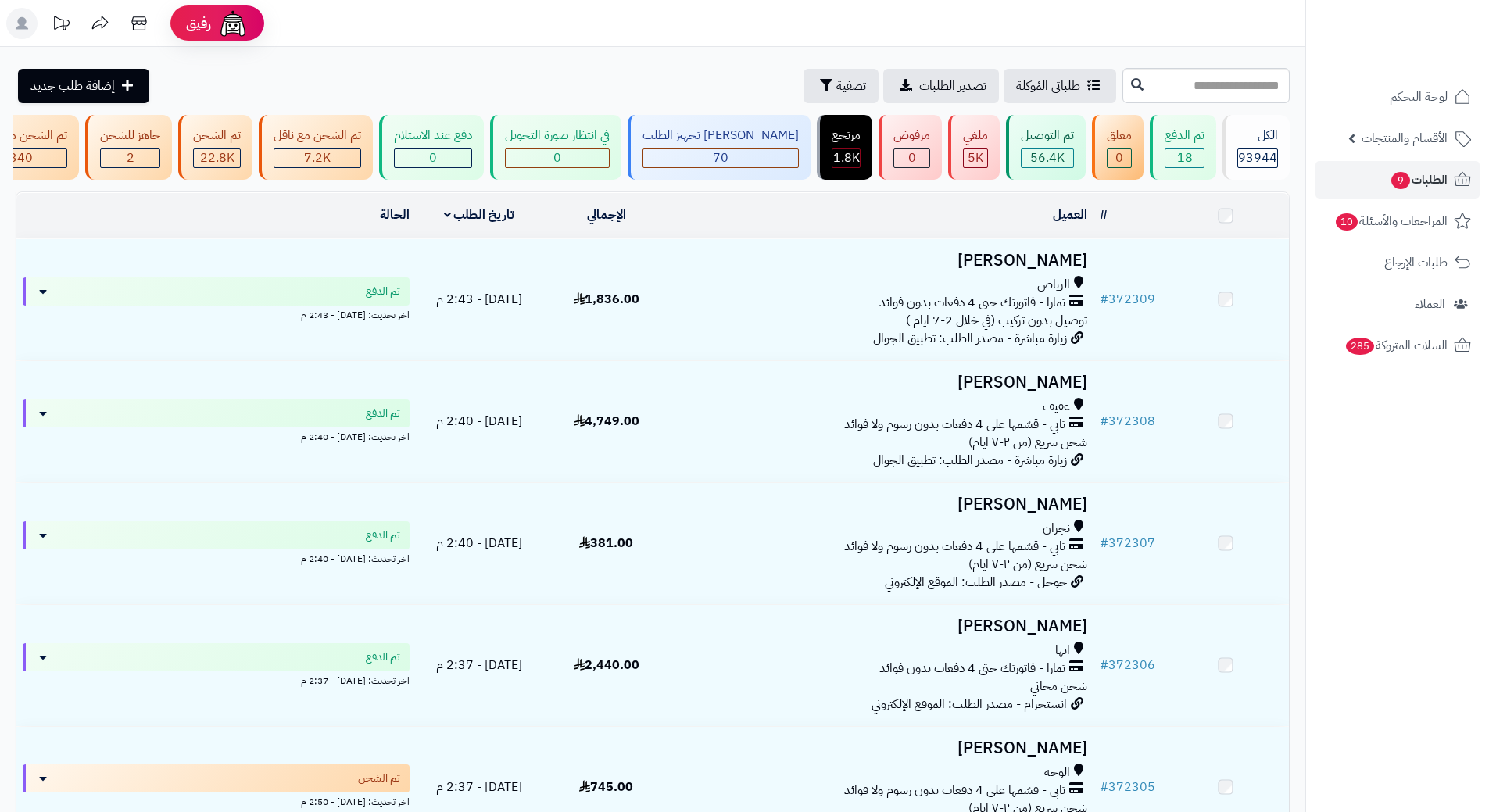
click at [1123, 98] on input "text" at bounding box center [1206, 85] width 167 height 36
type input "******"
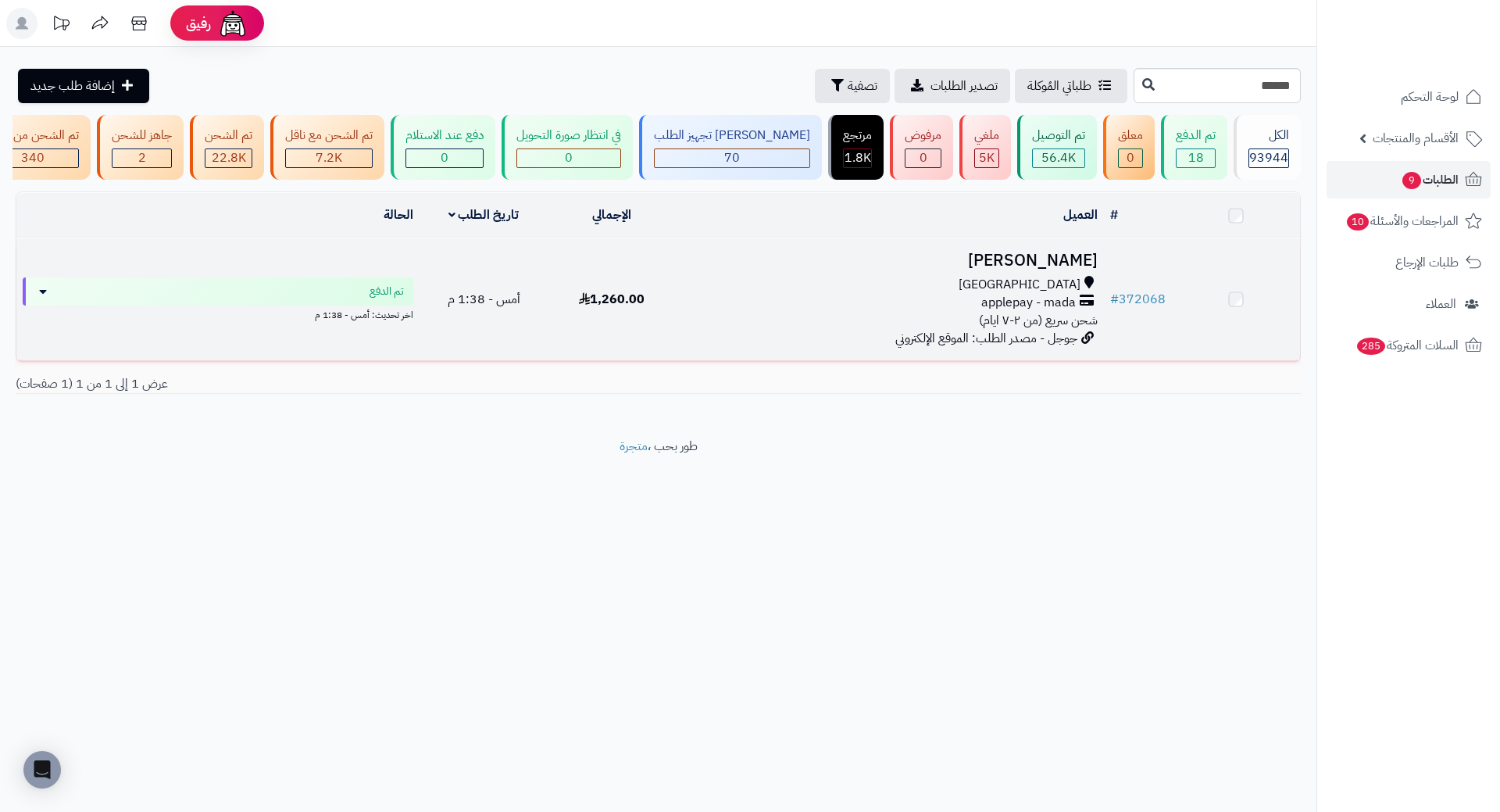
click at [1050, 270] on h3 "[PERSON_NAME]" at bounding box center [891, 260] width 415 height 18
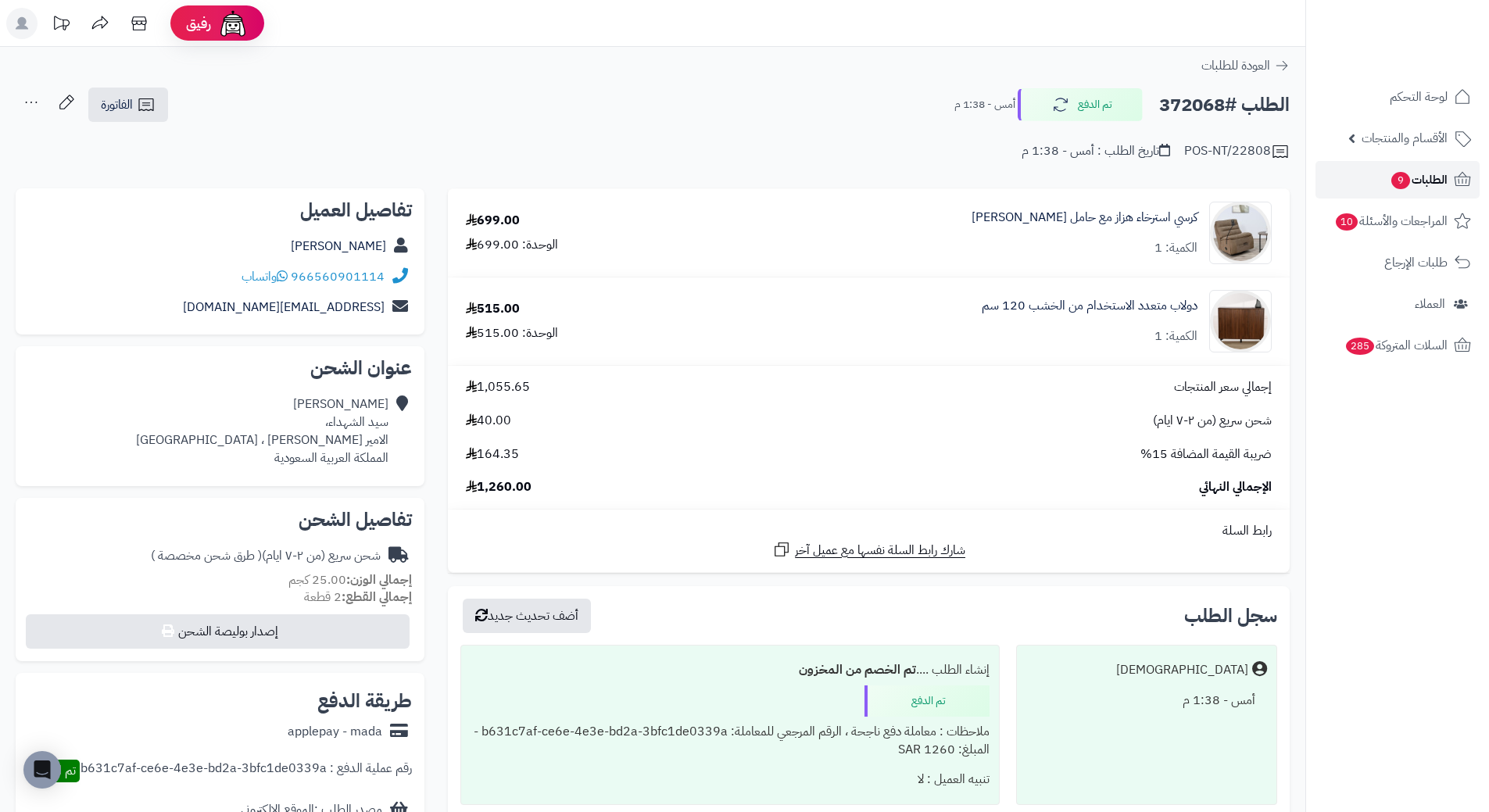
click at [1438, 173] on span "الطلبات 9" at bounding box center [1419, 179] width 58 height 21
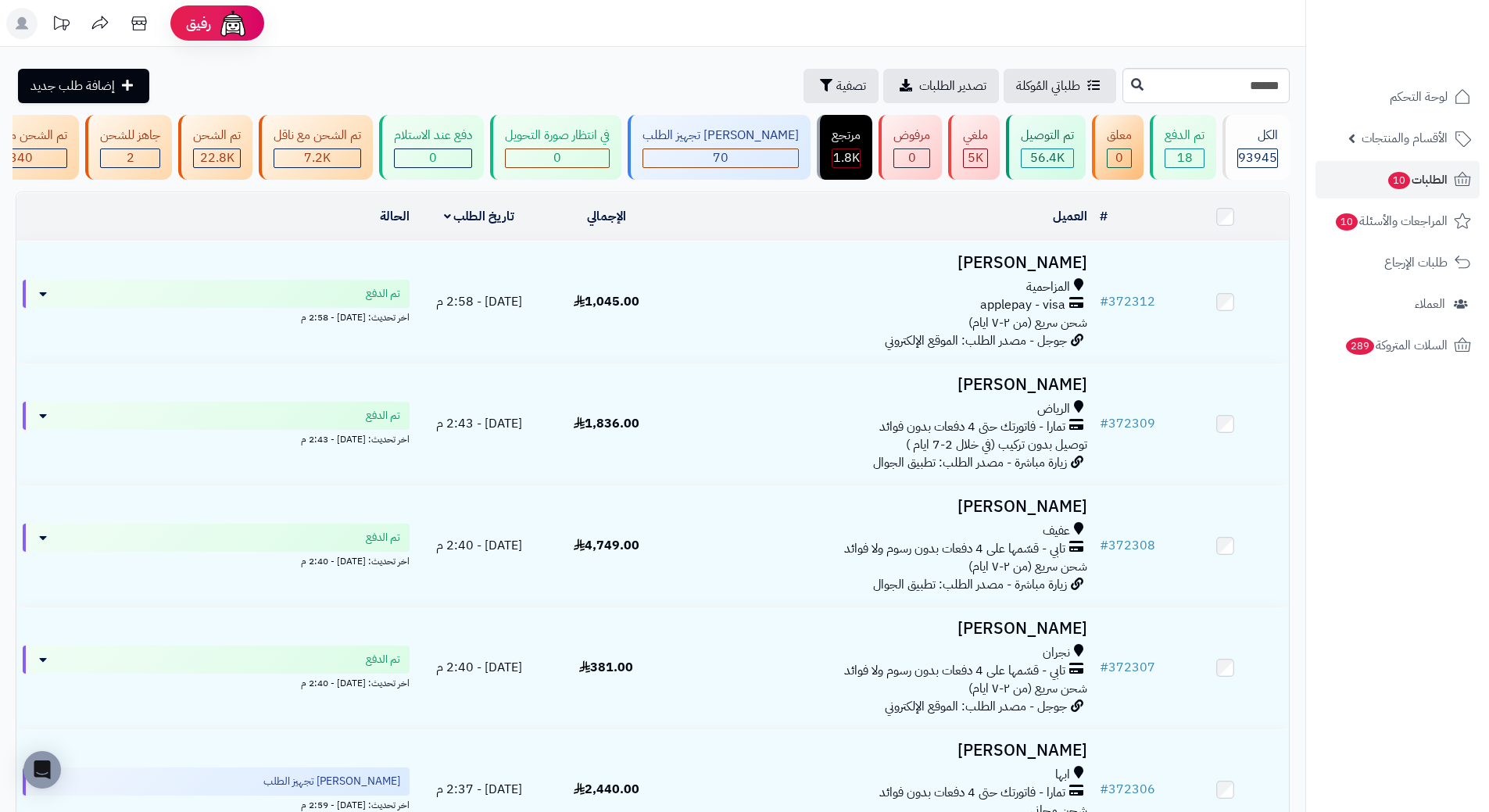
type input "******"
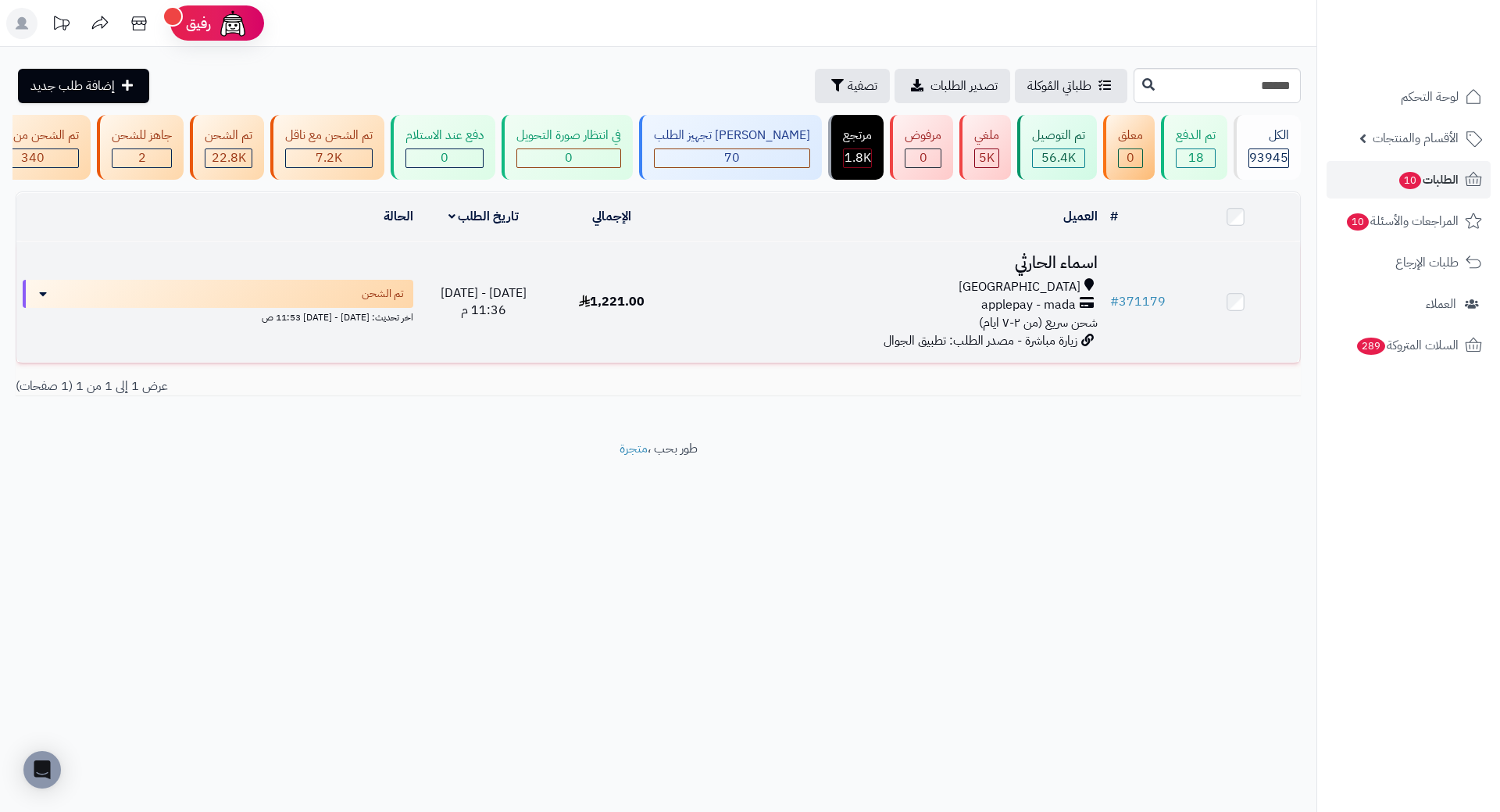
click at [1090, 272] on h3 "اسماء الحارثي" at bounding box center [891, 263] width 415 height 18
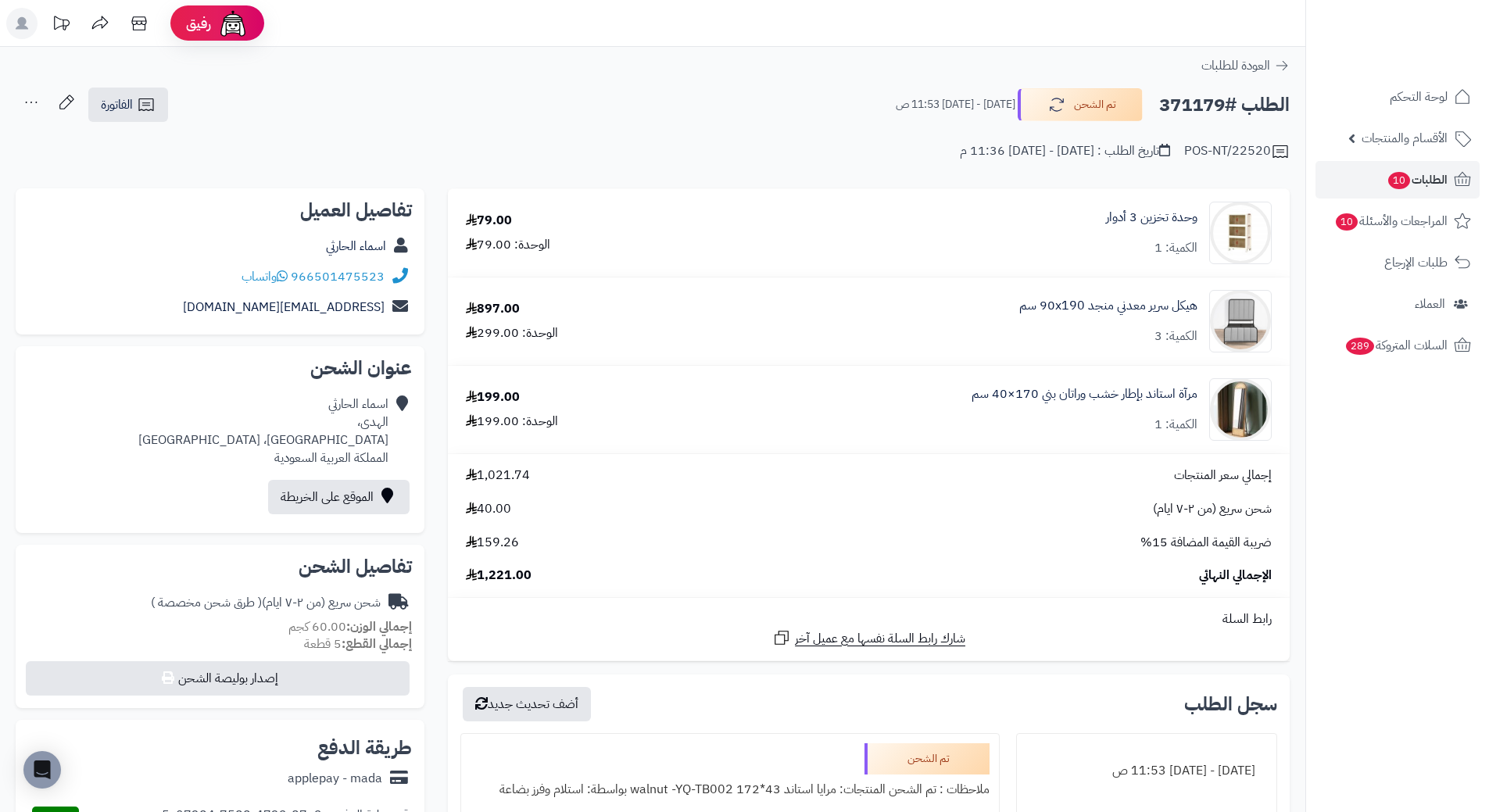
click at [1201, 93] on h2 "الطلب #371179" at bounding box center [1224, 105] width 131 height 32
click at [1177, 123] on div "POS-NT/22520 تاريخ الطلب : [DATE] - [DATE] 11:36 م" at bounding box center [653, 141] width 1274 height 37
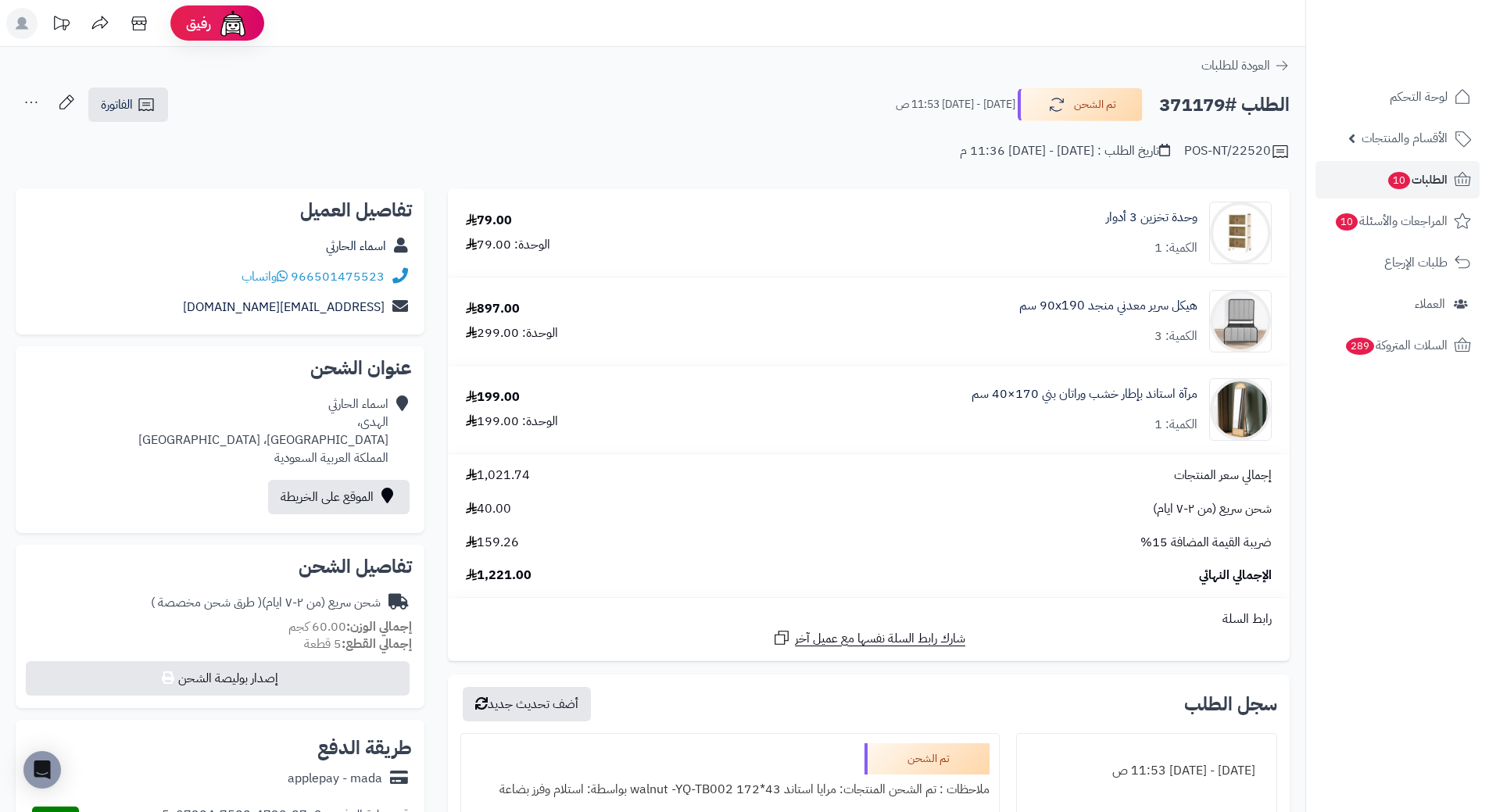
click at [1191, 110] on h2 "الطلب #371179" at bounding box center [1224, 105] width 131 height 32
copy h2 "371179"
